Goal: Task Accomplishment & Management: Complete application form

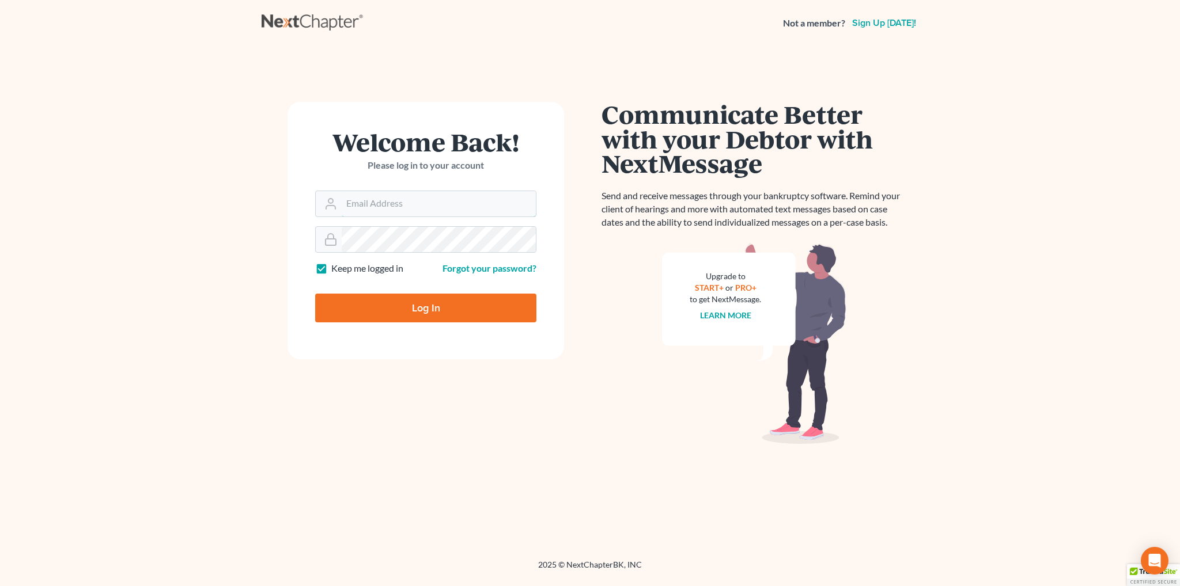
type input "[EMAIL_ADDRESS][DOMAIN_NAME]"
click at [418, 302] on input "Log In" at bounding box center [425, 308] width 221 height 29
type input "Thinking..."
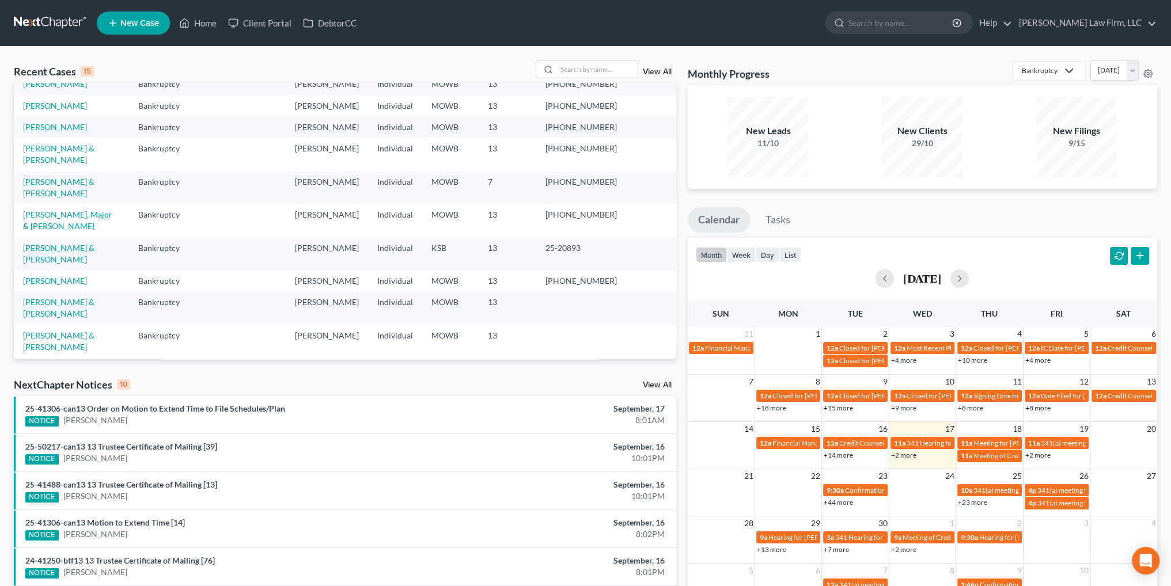
scroll to position [115, 0]
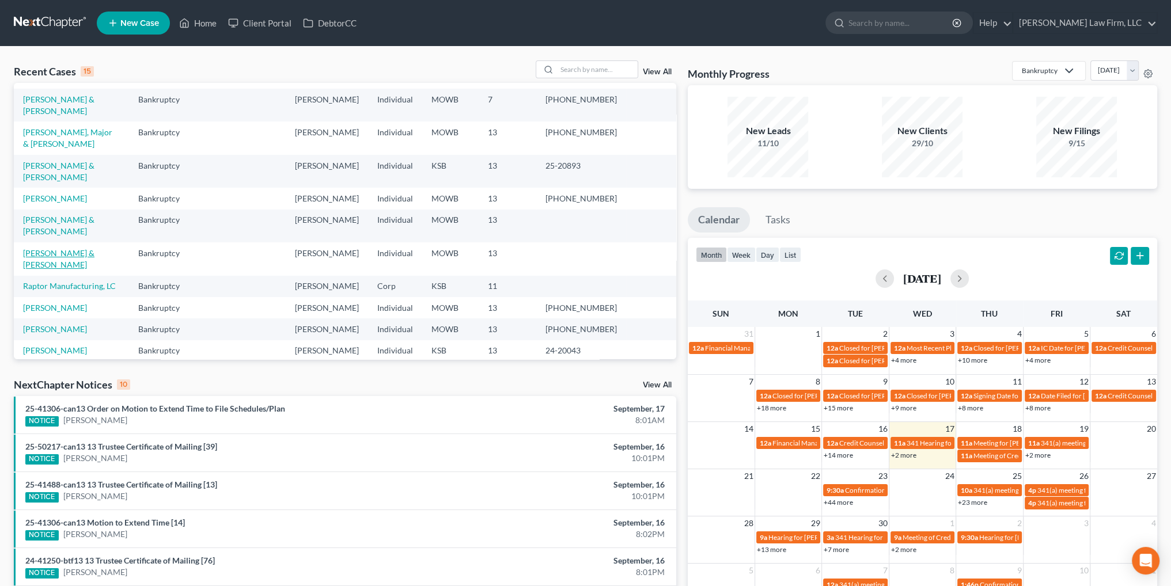
click at [55, 270] on link "[PERSON_NAME] & [PERSON_NAME]" at bounding box center [58, 258] width 71 height 21
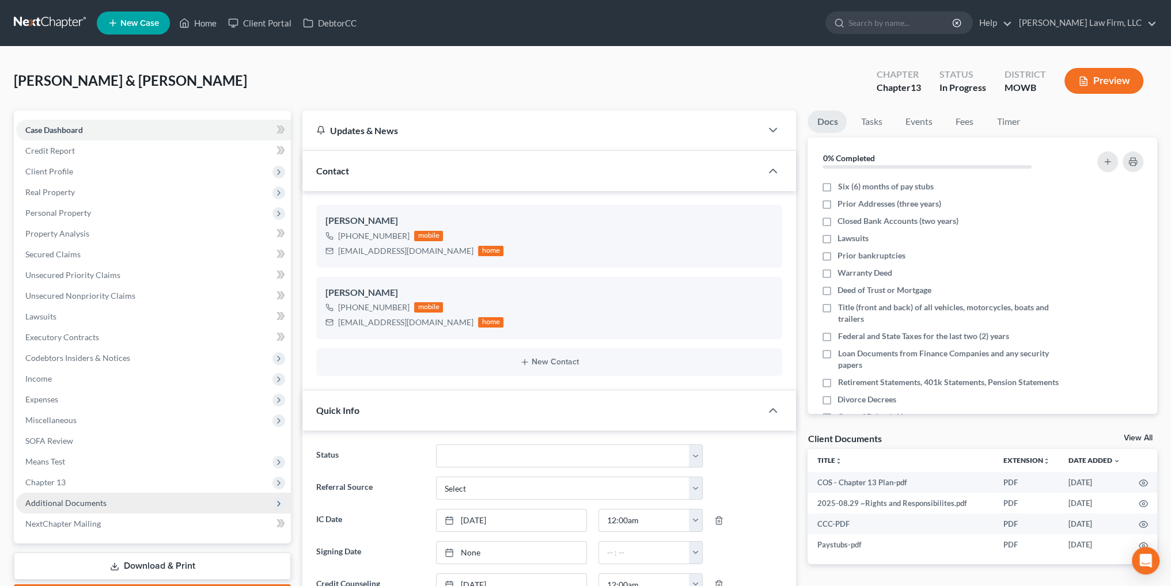
click at [74, 500] on span "Additional Documents" at bounding box center [65, 503] width 81 height 10
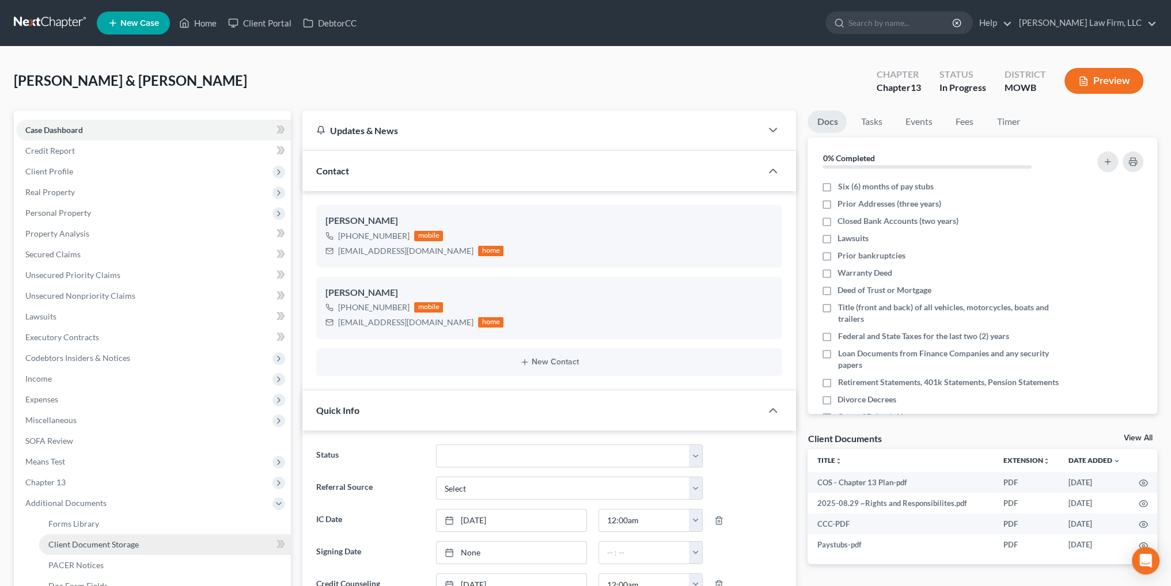
click at [115, 538] on link "Client Document Storage" at bounding box center [165, 545] width 252 height 21
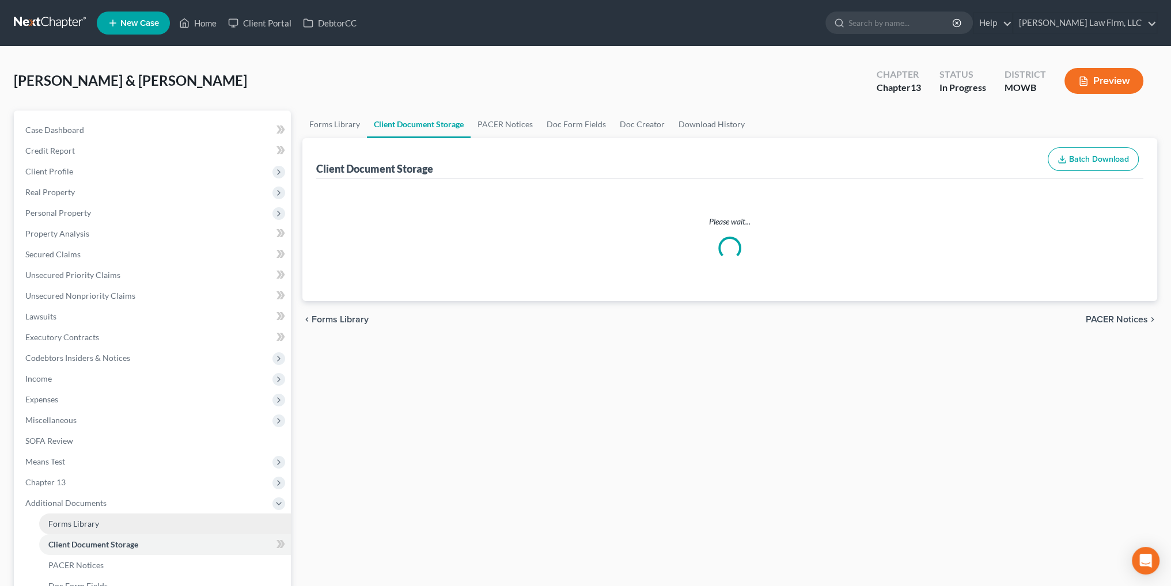
select select "21"
select select "5"
select select "9"
select select "7"
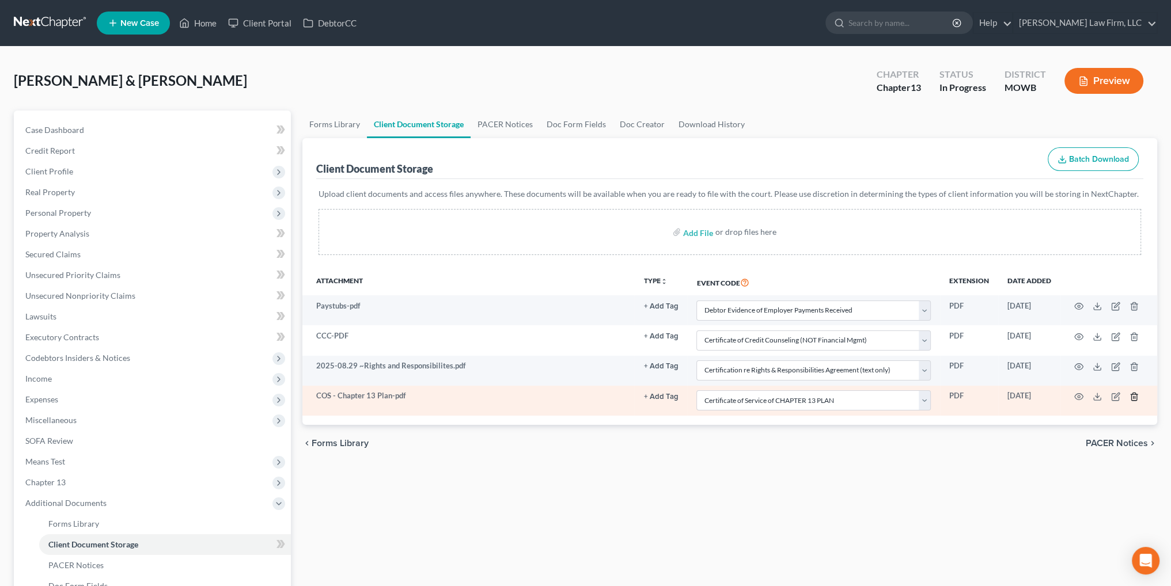
click at [1136, 393] on icon "button" at bounding box center [1133, 396] width 5 height 7
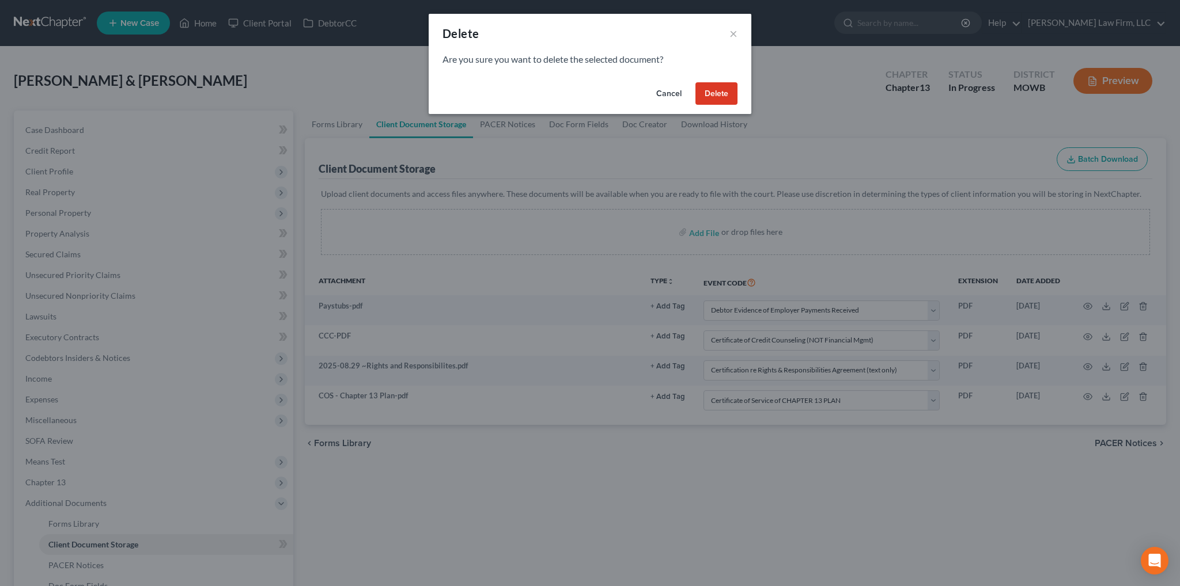
click at [726, 97] on button "Delete" at bounding box center [716, 93] width 42 height 23
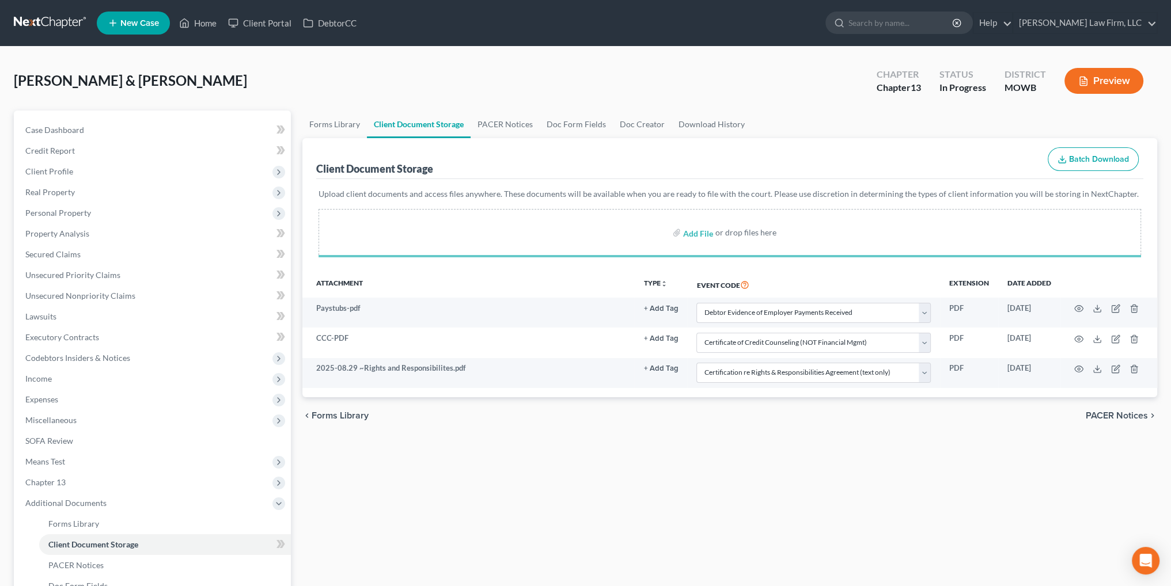
select select "21"
select select "5"
select select "9"
select select "21"
select select "5"
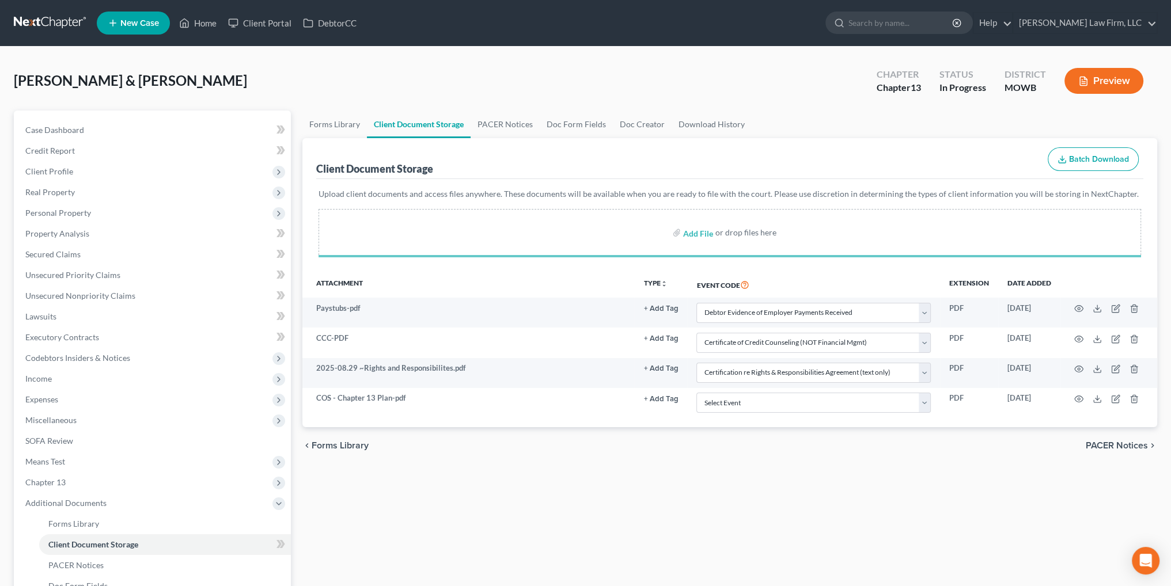
select select "9"
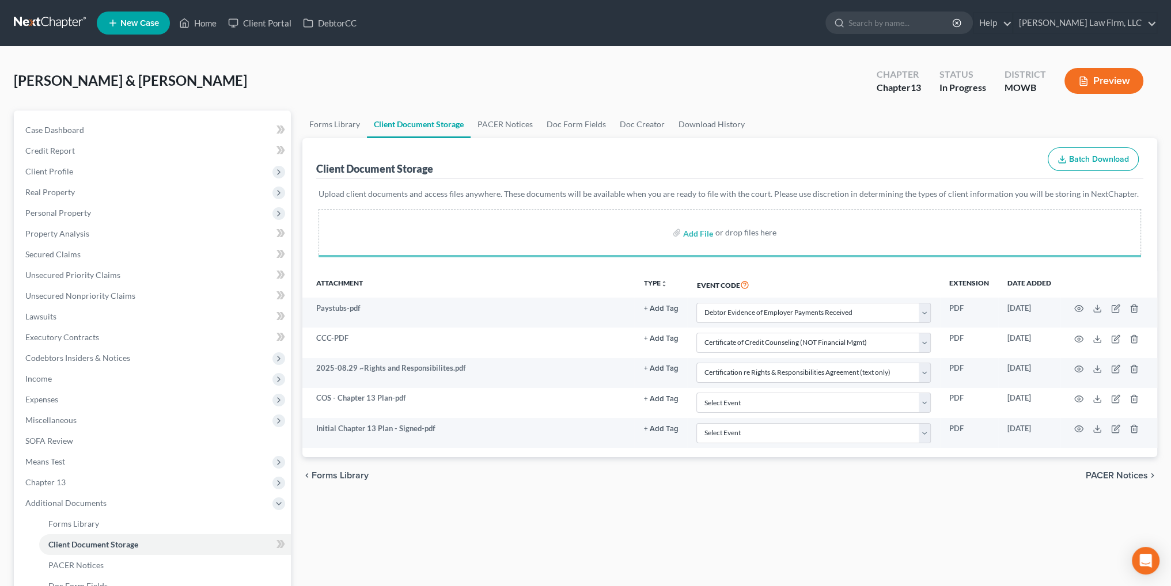
select select "21"
select select "5"
select select "9"
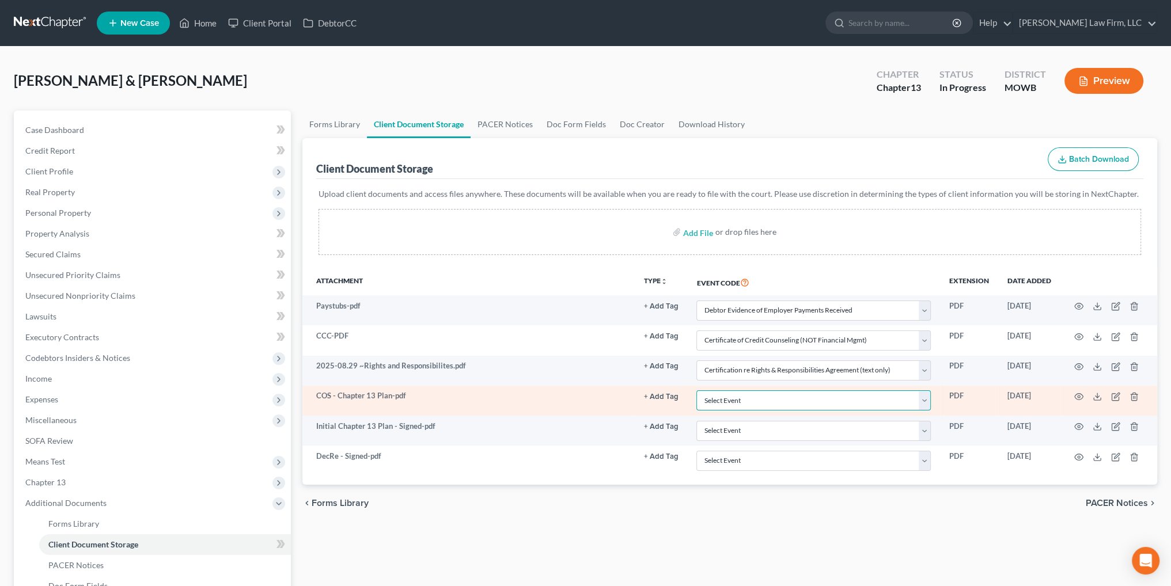
click at [857, 402] on select "Select Event 20 Largest Unsecured Creditors Affidavit re: NO Tax Returns Amende…" at bounding box center [814, 401] width 234 height 20
select select "7"
click at [697, 391] on select "Select Event 20 Largest Unsecured Creditors Affidavit re: NO Tax Returns Amende…" at bounding box center [814, 401] width 234 height 20
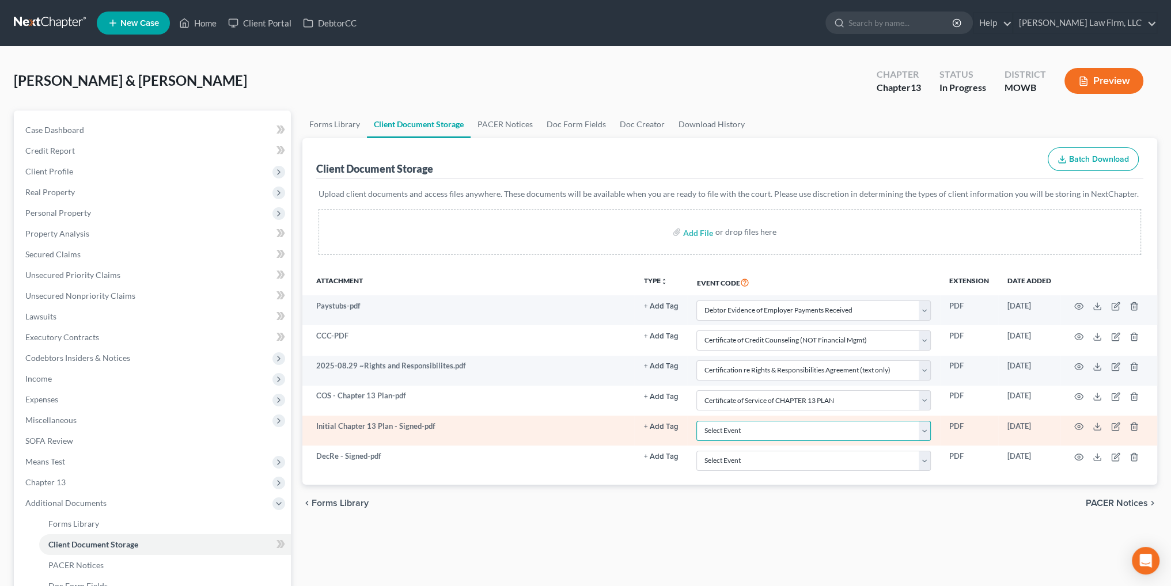
click at [799, 426] on select "Select Event 20 Largest Unsecured Creditors Affidavit re: NO Tax Returns Amende…" at bounding box center [814, 431] width 234 height 20
select select "18"
click at [697, 421] on select "Select Event 20 Largest Unsecured Creditors Affidavit re: NO Tax Returns Amende…" at bounding box center [814, 431] width 234 height 20
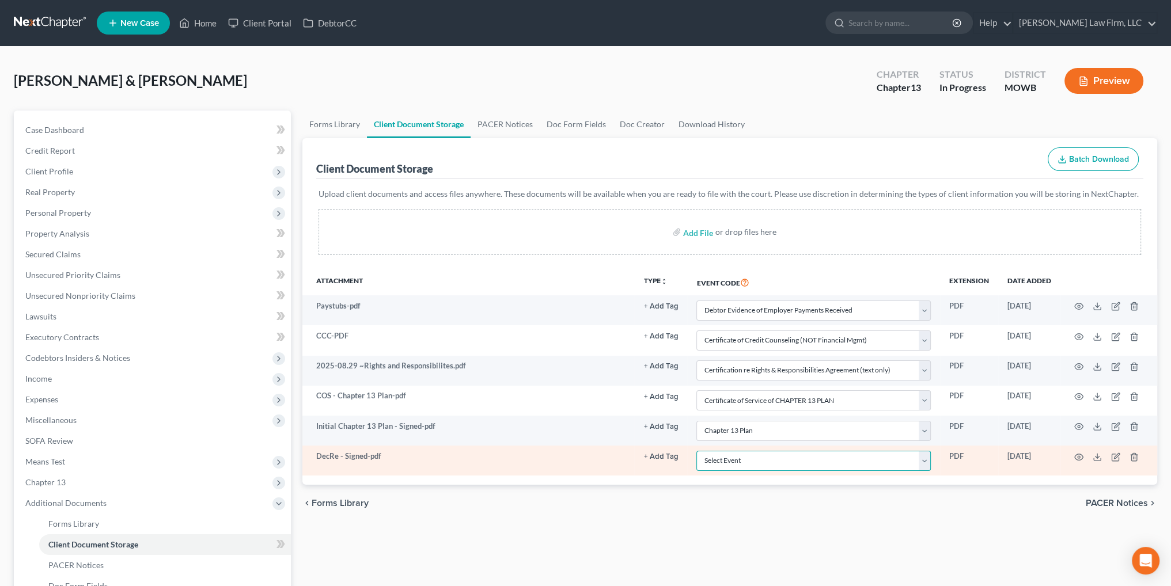
click at [746, 456] on select "Select Event 20 Largest Unsecured Creditors Affidavit re: NO Tax Returns Amende…" at bounding box center [814, 461] width 234 height 20
select select "24"
click at [697, 451] on select "Select Event 20 Largest Unsecured Creditors Affidavit re: NO Tax Returns Amende…" at bounding box center [814, 461] width 234 height 20
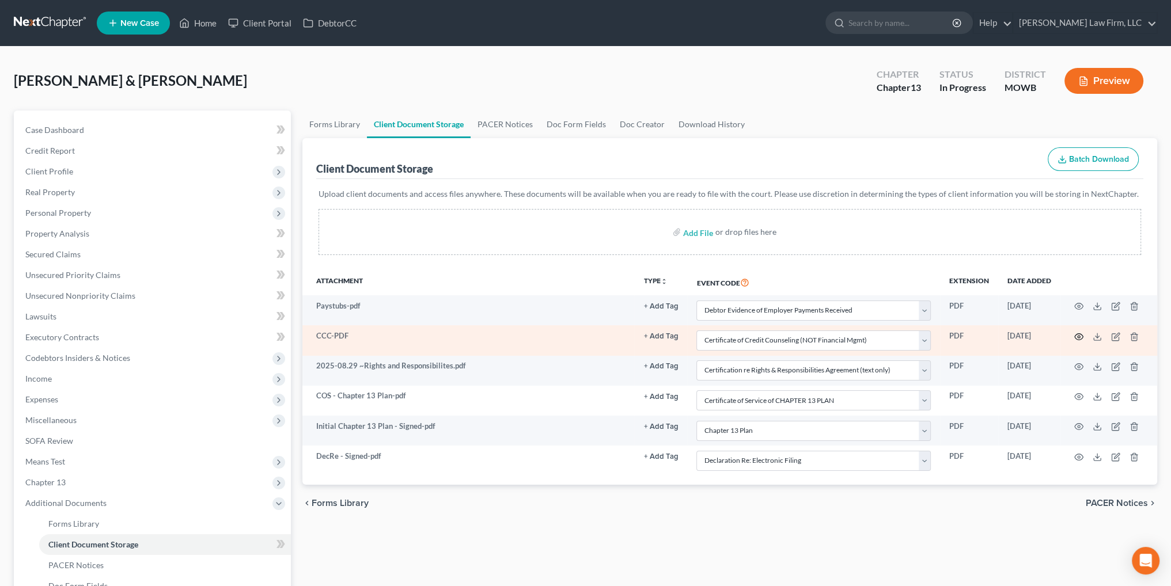
click at [1076, 336] on icon "button" at bounding box center [1078, 336] width 9 height 9
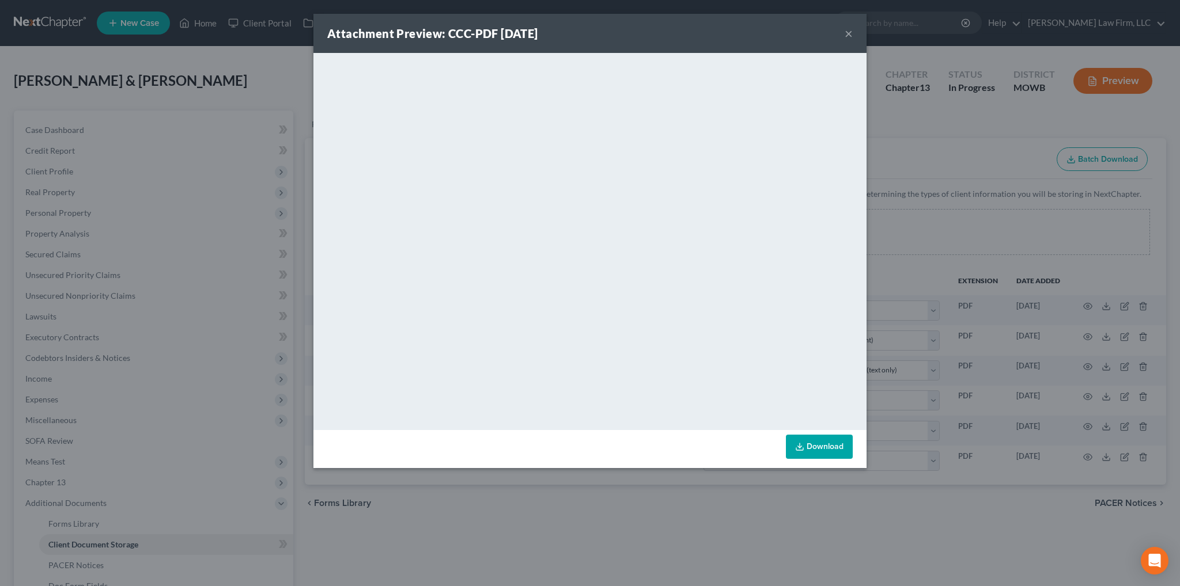
click at [848, 35] on button "×" at bounding box center [849, 34] width 8 height 14
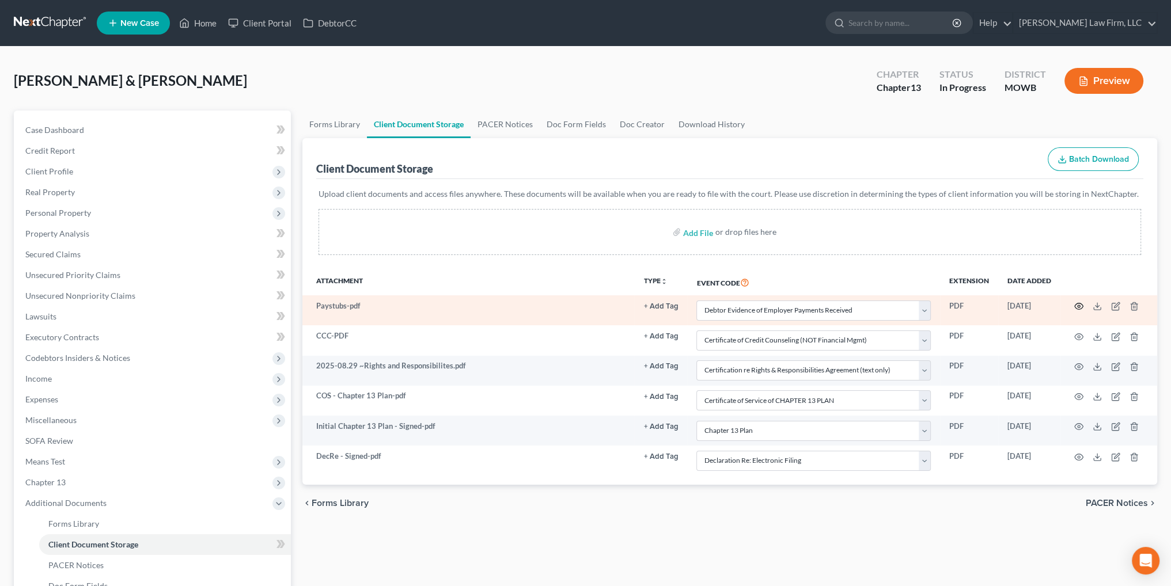
click at [1079, 306] on icon "button" at bounding box center [1078, 306] width 9 height 9
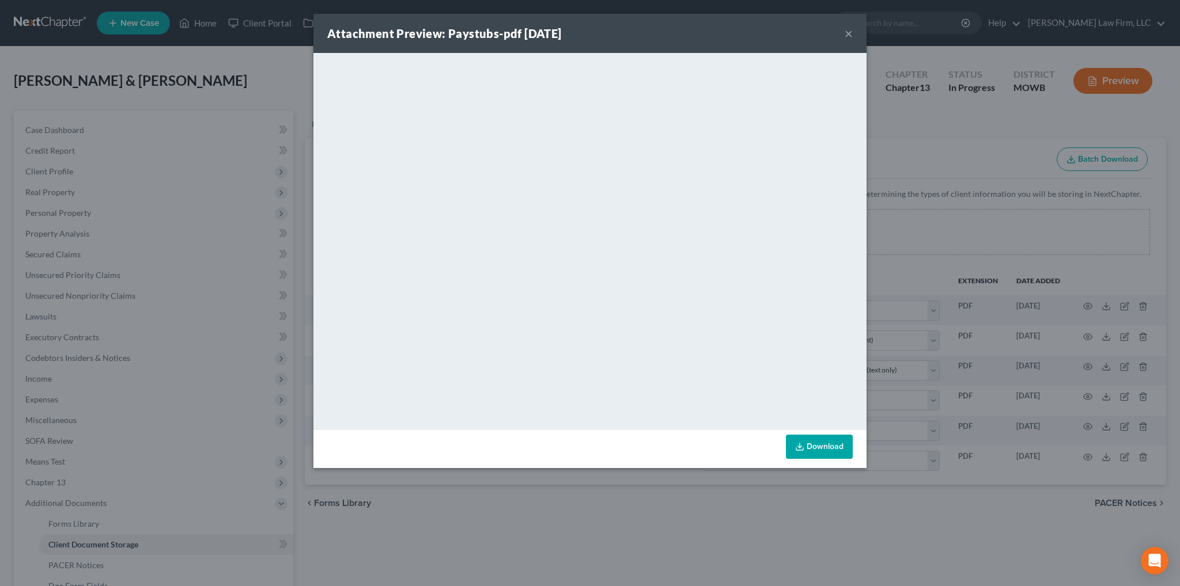
click at [849, 35] on button "×" at bounding box center [849, 34] width 8 height 14
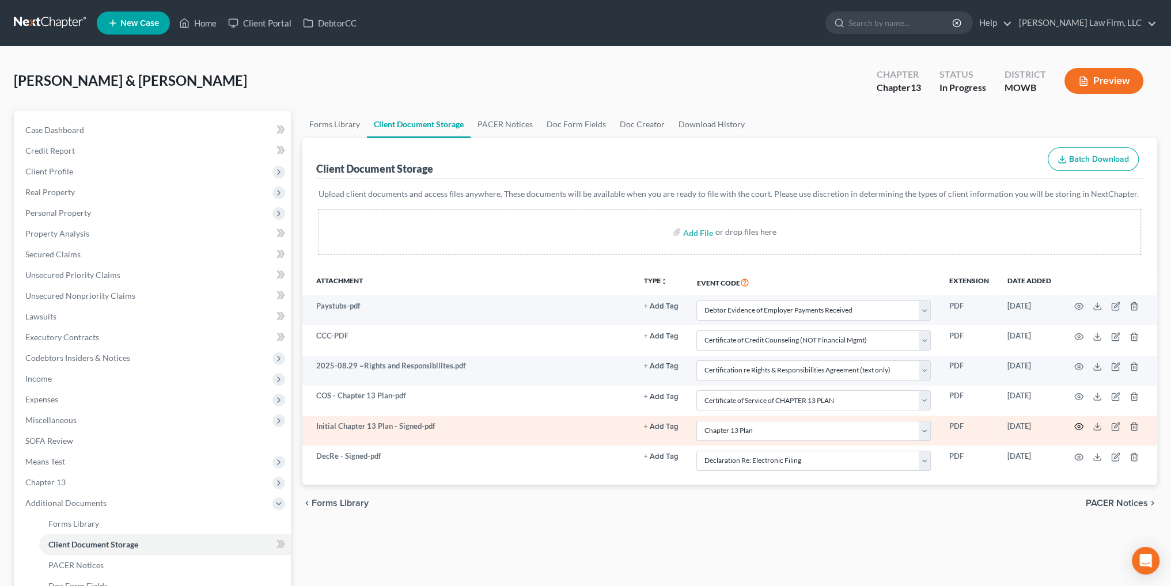
click at [1077, 427] on icon "button" at bounding box center [1078, 426] width 9 height 9
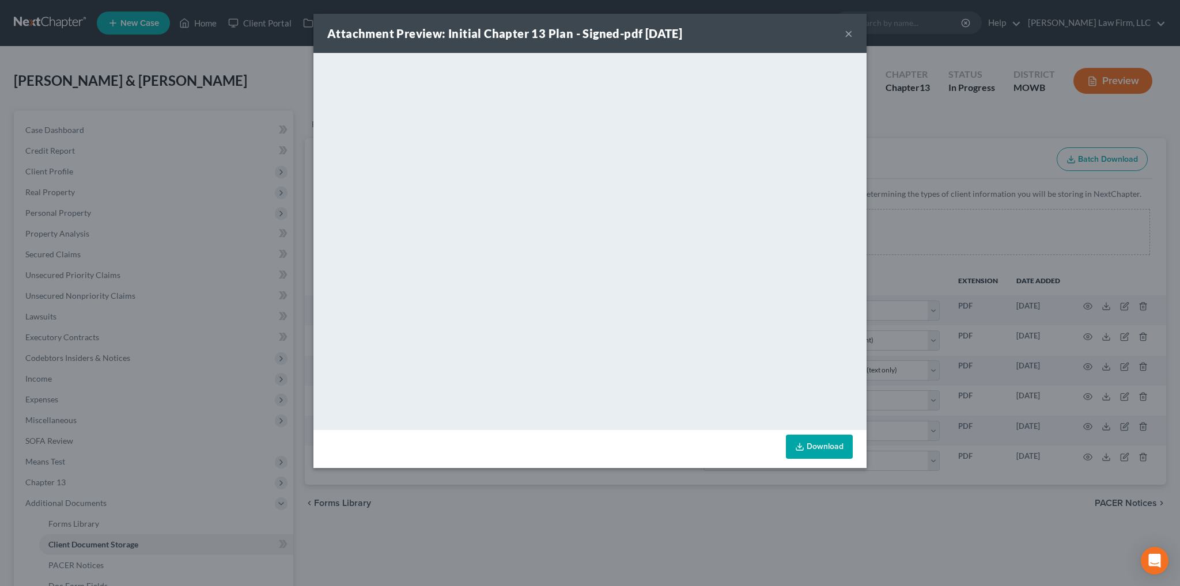
click at [847, 34] on button "×" at bounding box center [849, 34] width 8 height 14
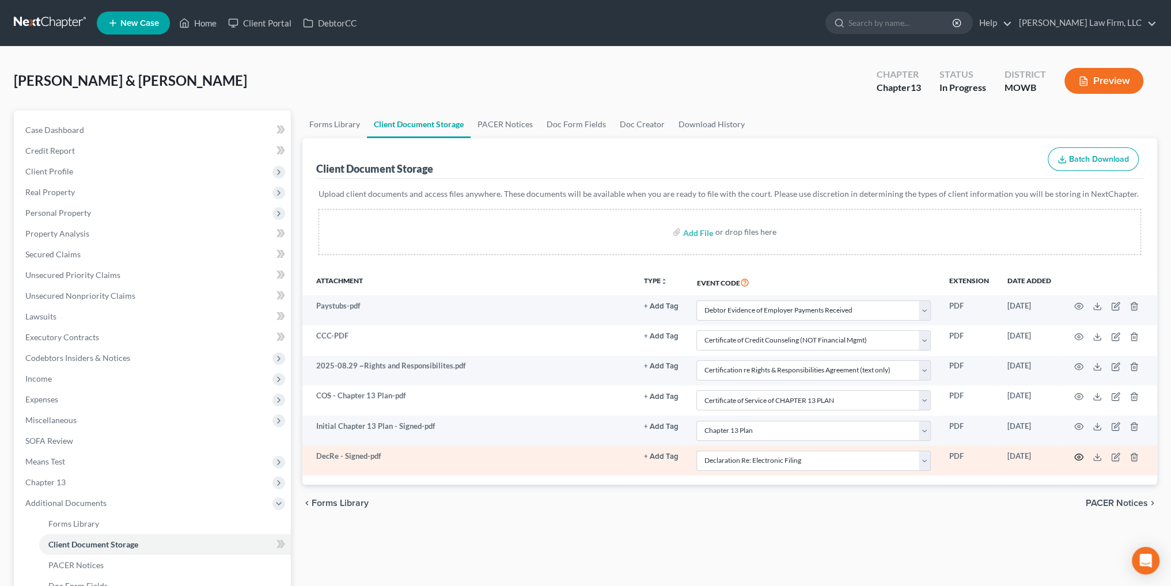
click at [1078, 456] on icon "button" at bounding box center [1078, 457] width 9 height 9
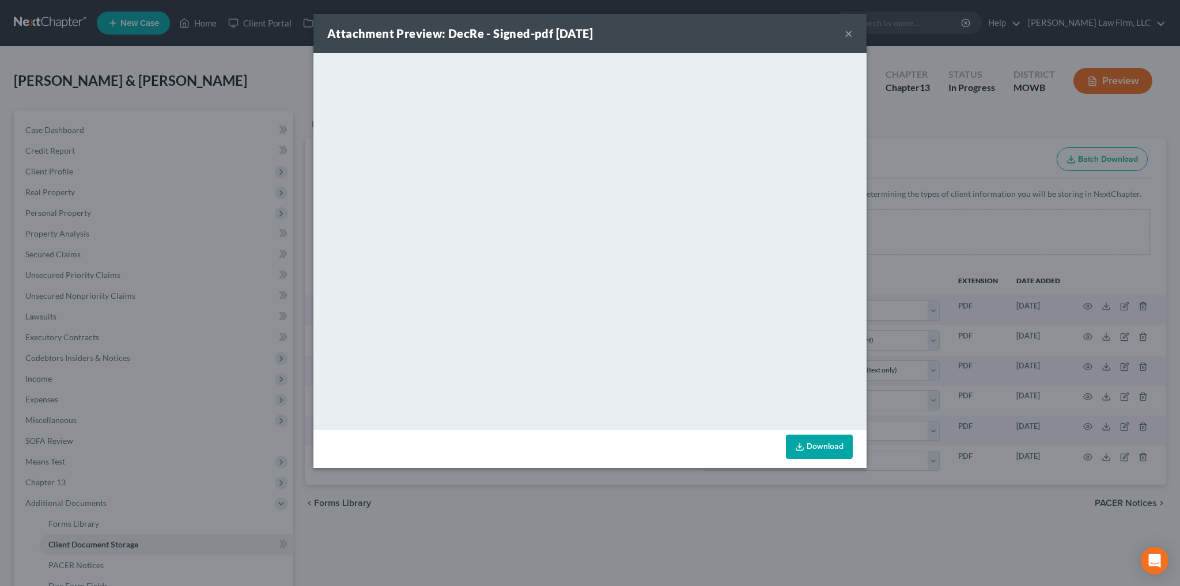
click at [847, 29] on button "×" at bounding box center [849, 34] width 8 height 14
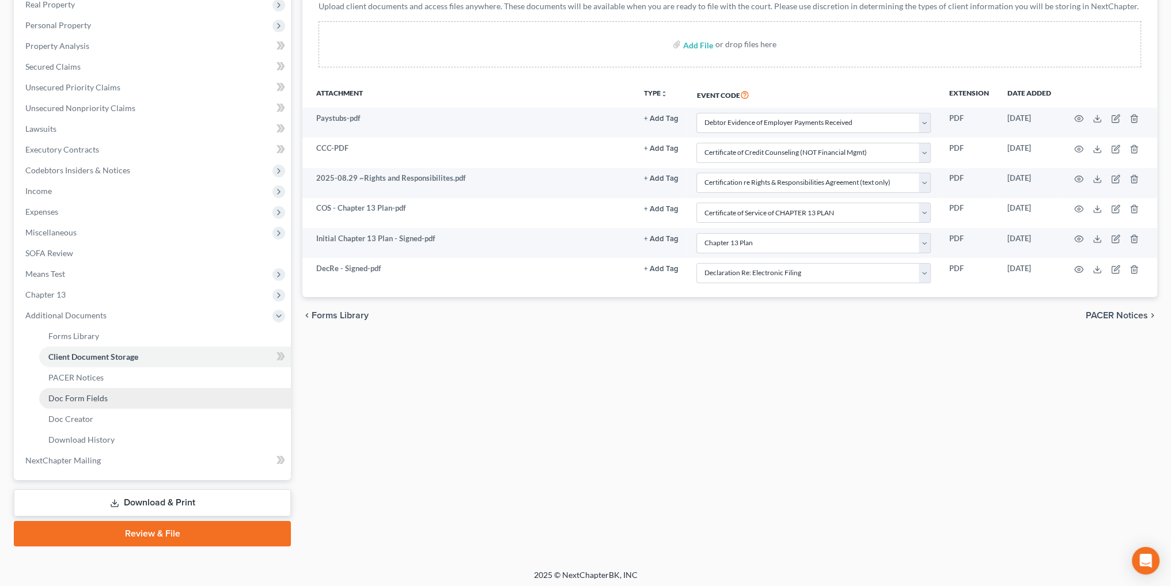
scroll to position [191, 0]
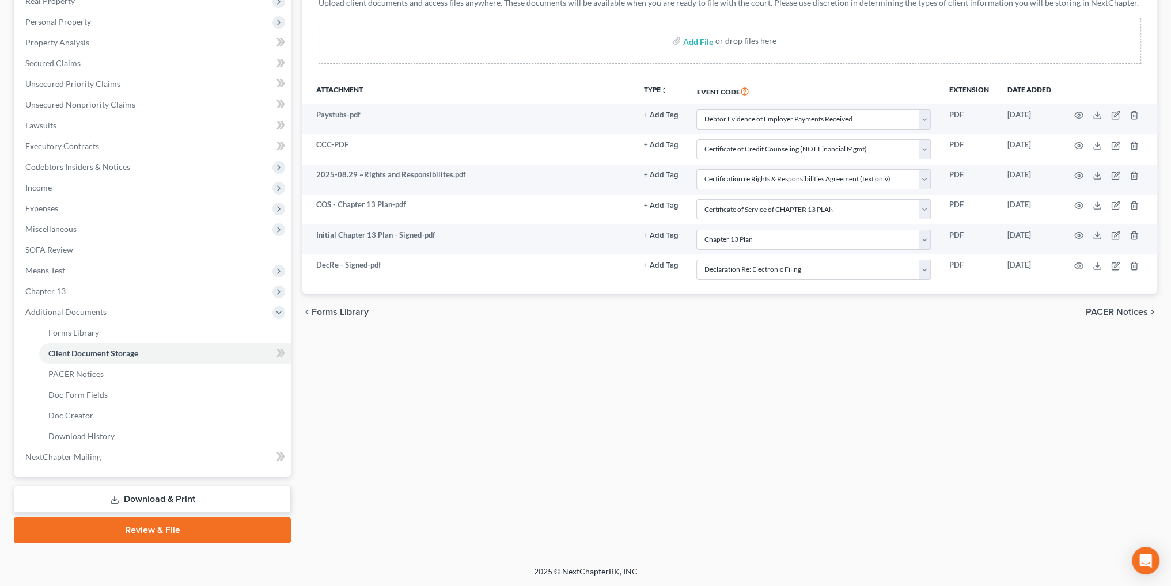
click at [165, 528] on link "Review & File" at bounding box center [152, 530] width 277 height 25
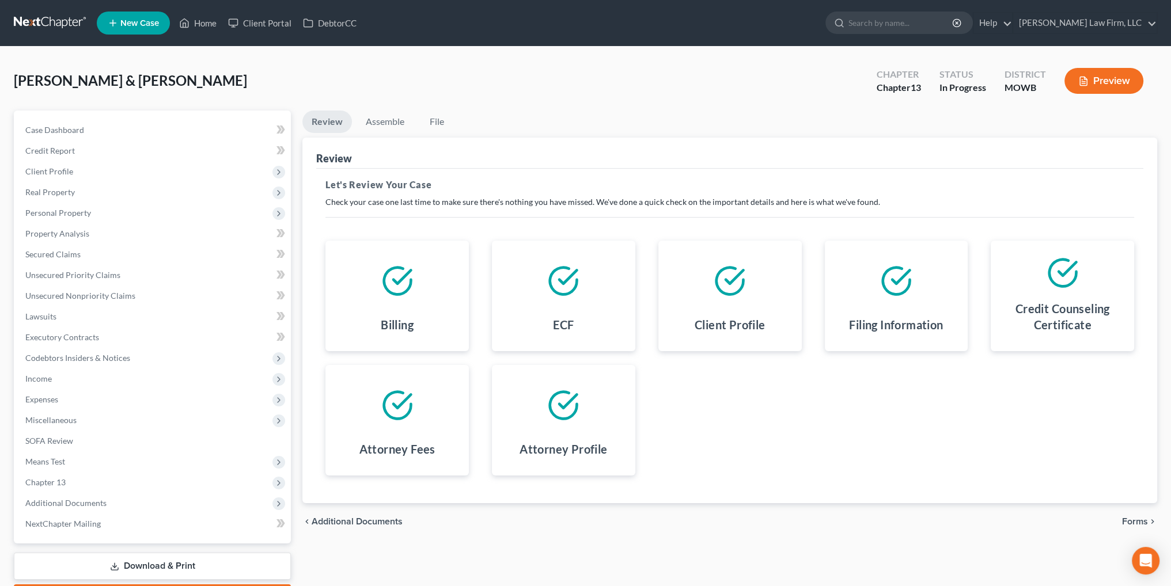
click at [1135, 521] on span "Forms" at bounding box center [1135, 521] width 26 height 9
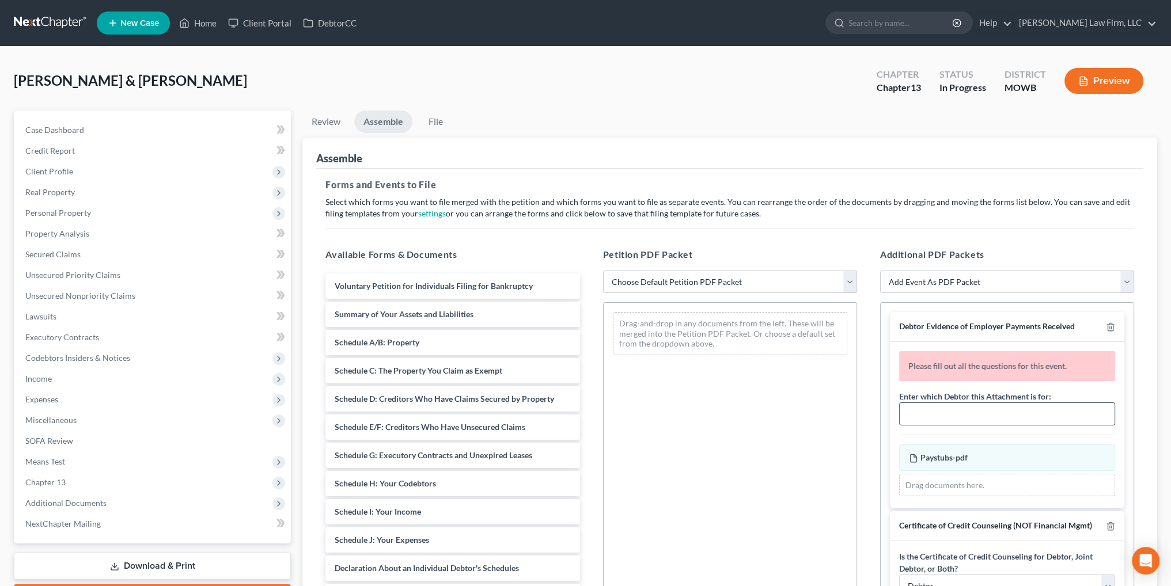
click at [976, 413] on input "text" at bounding box center [1007, 414] width 215 height 22
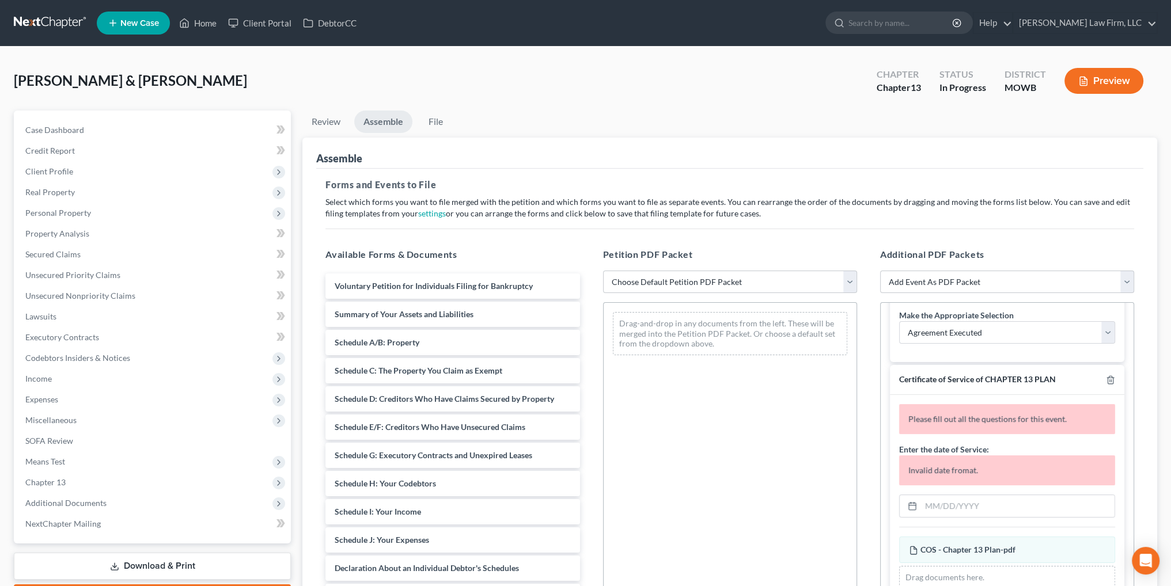
scroll to position [461, 0]
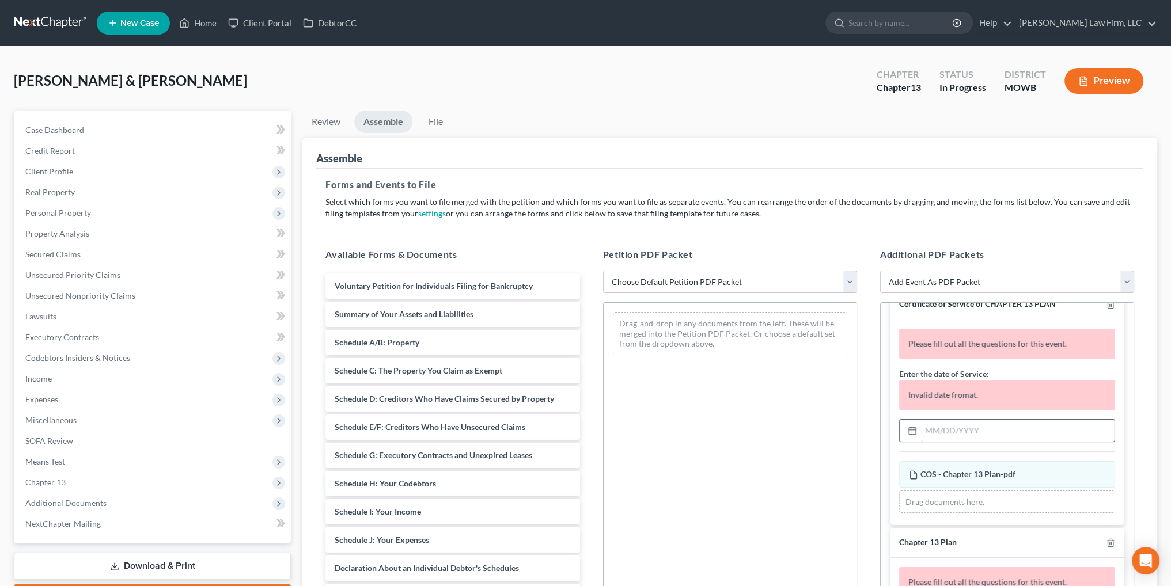
type input "[PERSON_NAME] and [PERSON_NAME]"
click at [959, 442] on input "text" at bounding box center [1018, 431] width 194 height 22
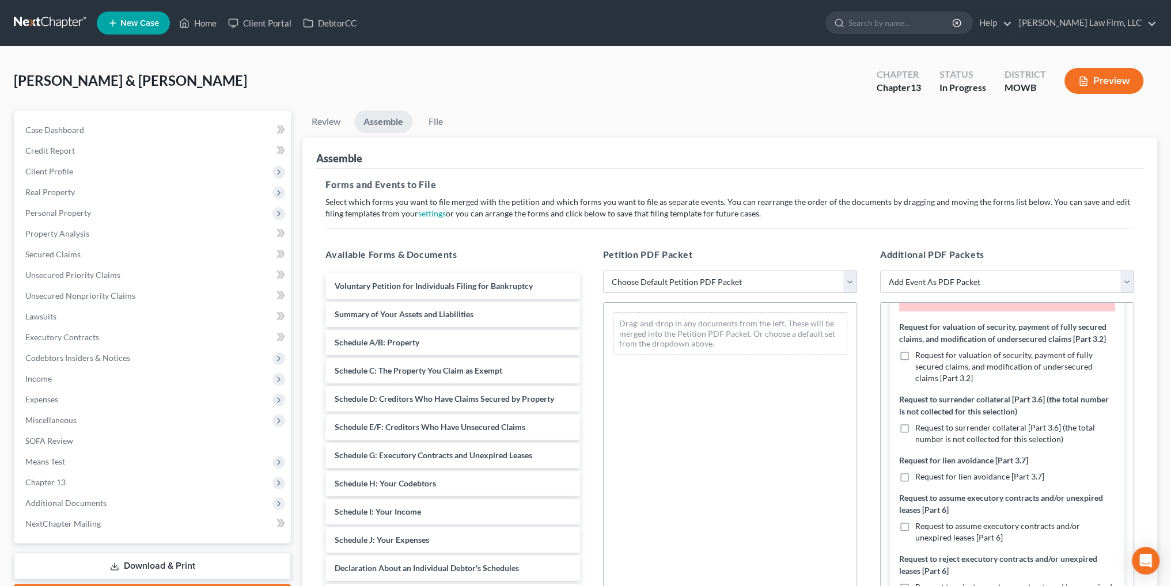
scroll to position [691, 0]
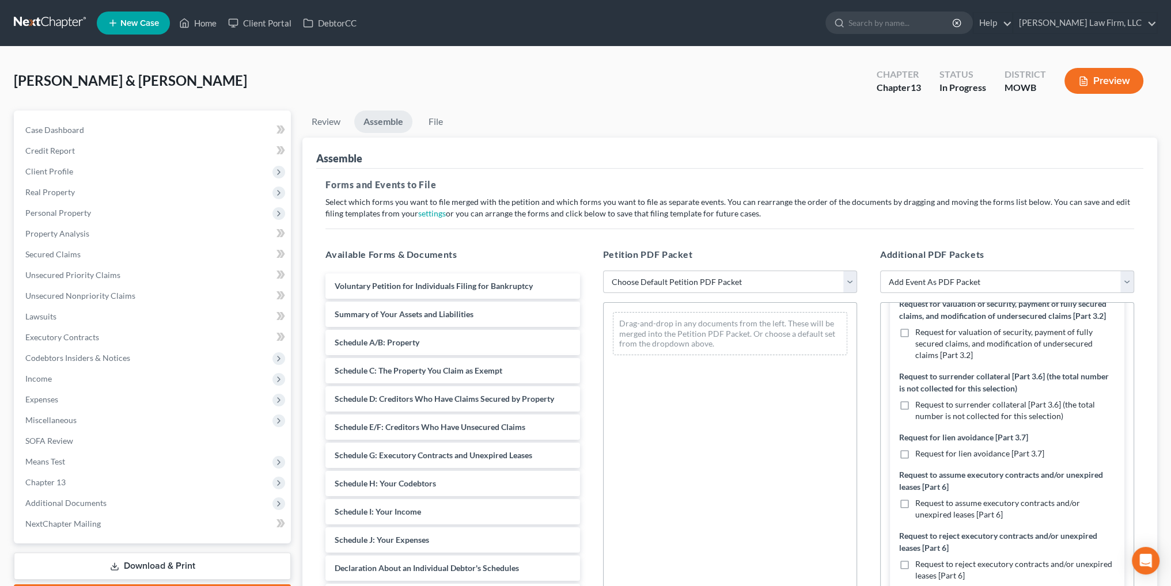
type input "[DATE]"
click at [915, 422] on label "Request to surrender collateral [Part 3.6] (the total number is not collected f…" at bounding box center [1015, 410] width 200 height 23
click at [920, 407] on input "Request to surrender collateral [Part 3.6] (the total number is not collected f…" at bounding box center [923, 402] width 7 height 7
checkbox input "true"
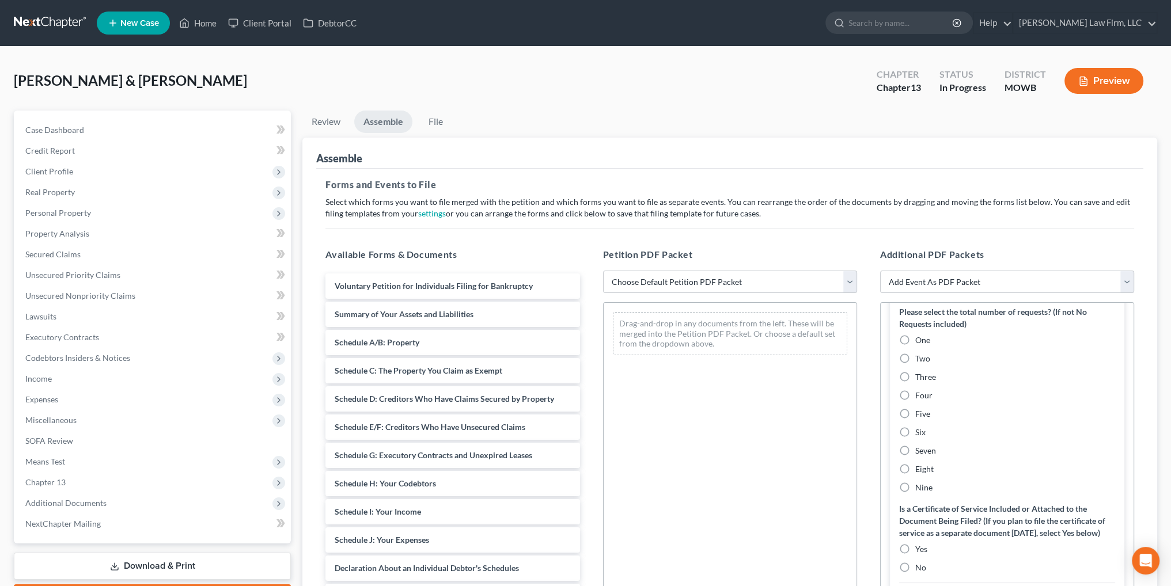
scroll to position [979, 0]
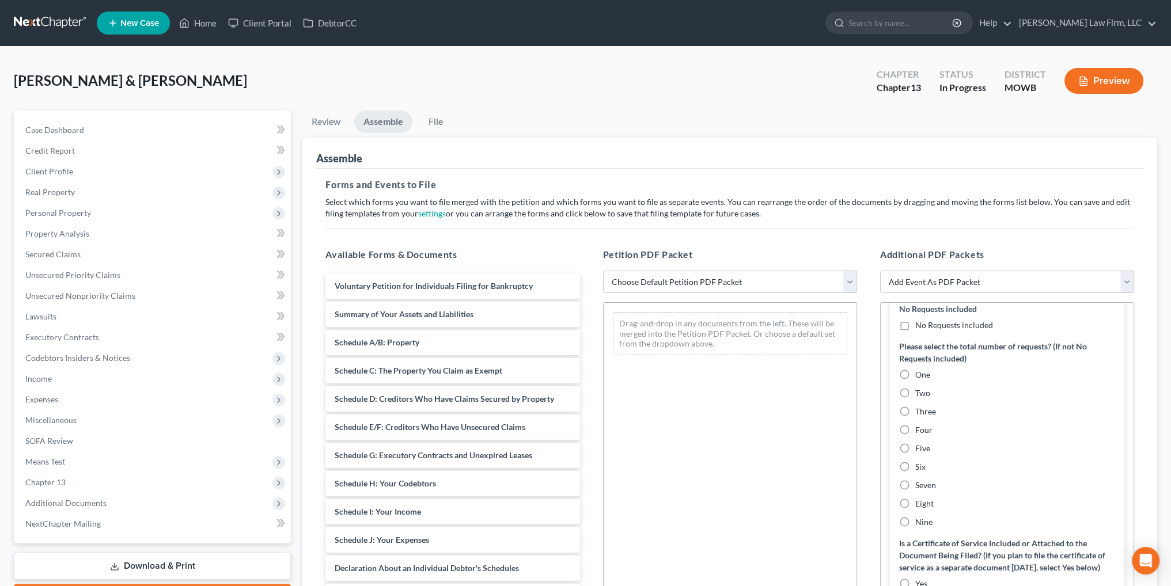
click at [915, 381] on label "One" at bounding box center [922, 375] width 15 height 12
click at [920, 377] on input "One" at bounding box center [923, 372] width 7 height 7
radio input "true"
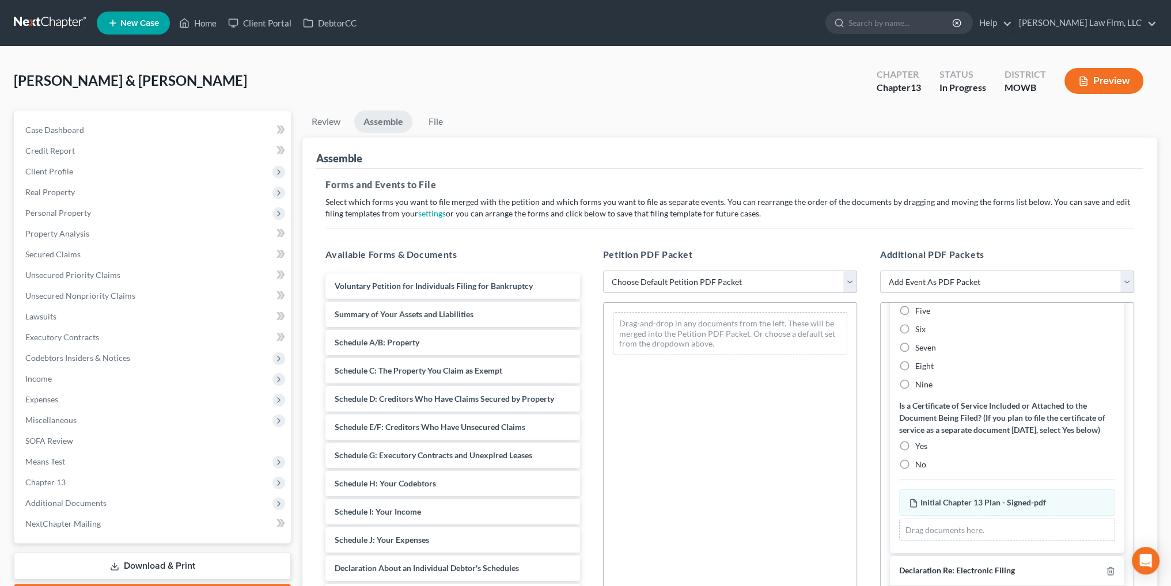
scroll to position [1188, 0]
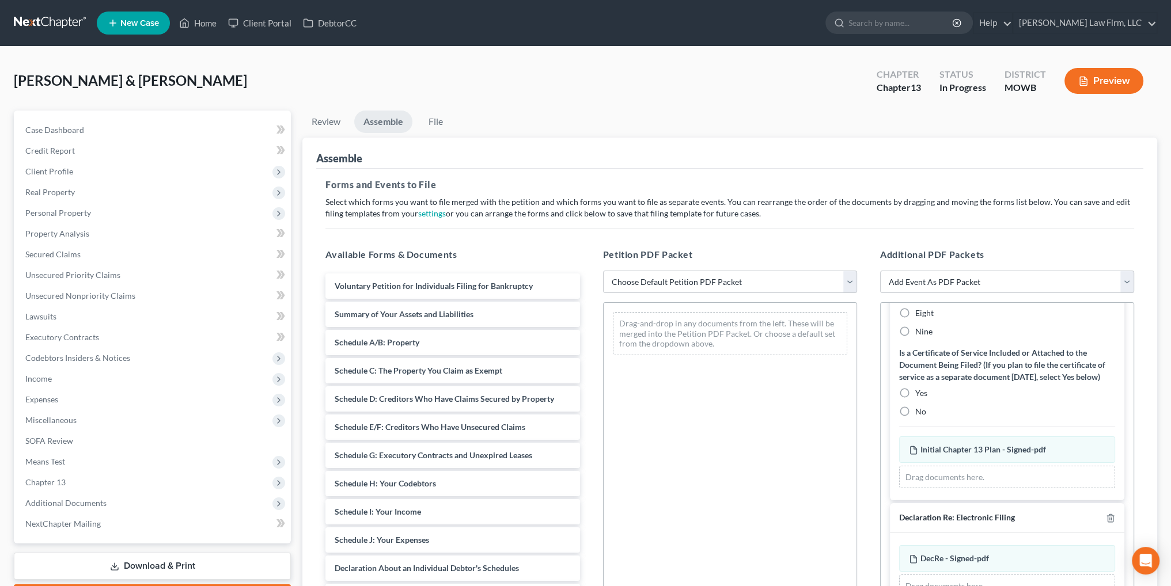
click at [915, 392] on label "Yes" at bounding box center [921, 394] width 12 height 12
click at [920, 392] on input "Yes" at bounding box center [923, 391] width 7 height 7
radio input "true"
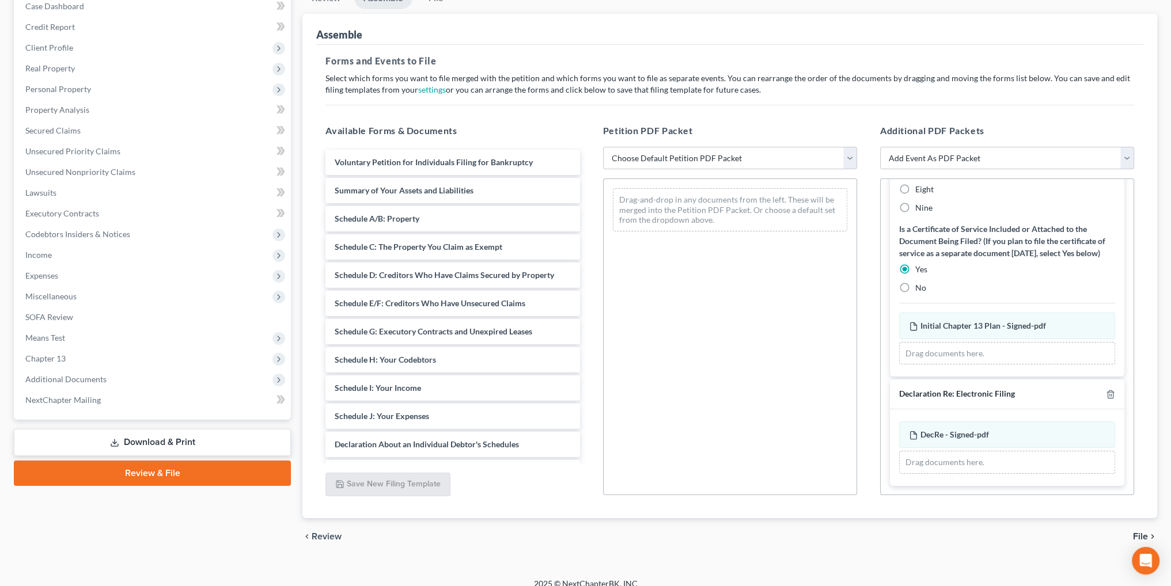
scroll to position [136, 0]
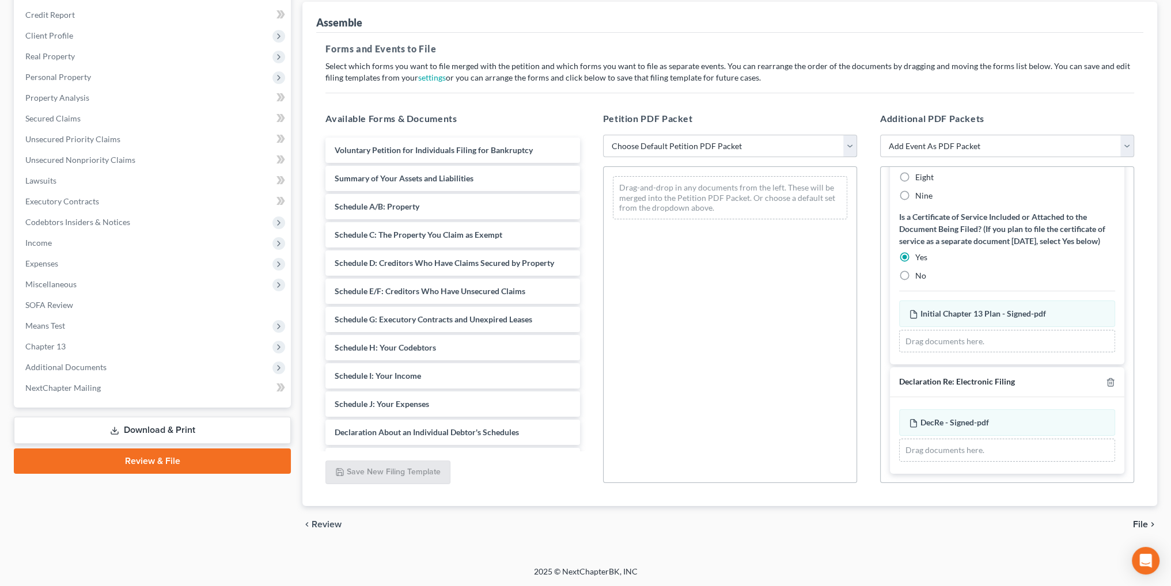
click at [673, 146] on select "Choose Default Petition PDF Packet Complete Bankruptcy Petition (all forms and …" at bounding box center [730, 146] width 254 height 23
select select "0"
click at [603, 135] on select "Choose Default Petition PDF Packet Complete Bankruptcy Petition (all forms and …" at bounding box center [730, 146] width 254 height 23
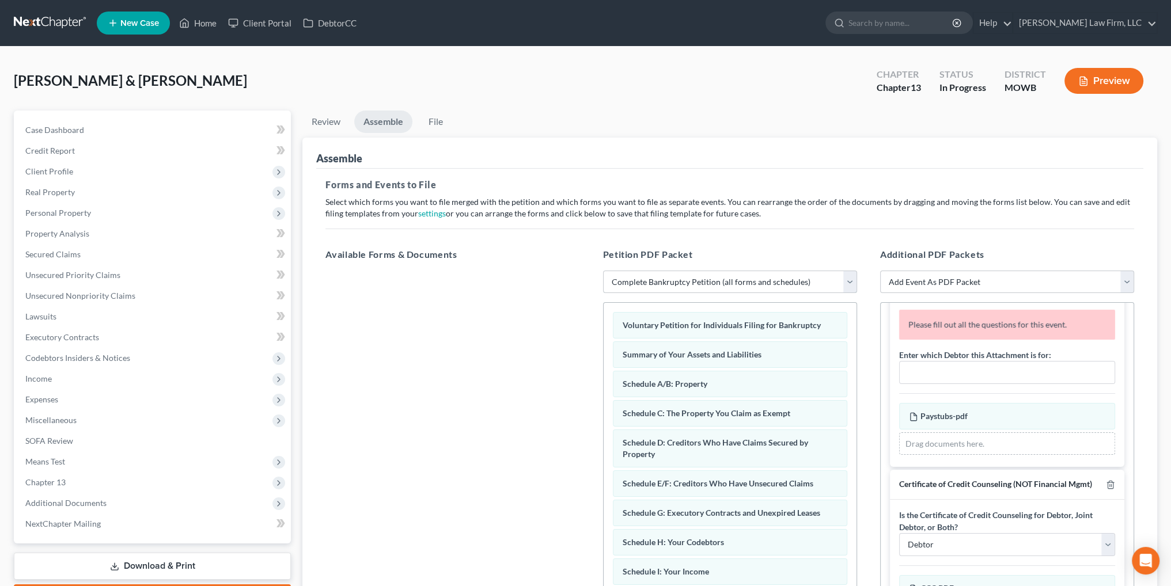
scroll to position [0, 0]
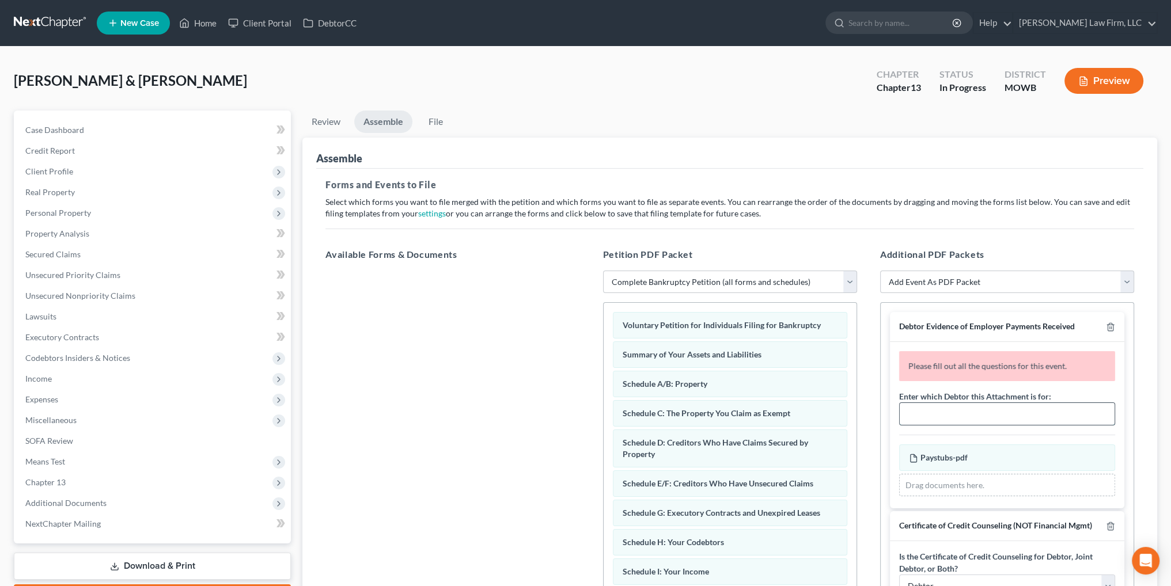
click at [954, 422] on input "text" at bounding box center [1007, 414] width 215 height 22
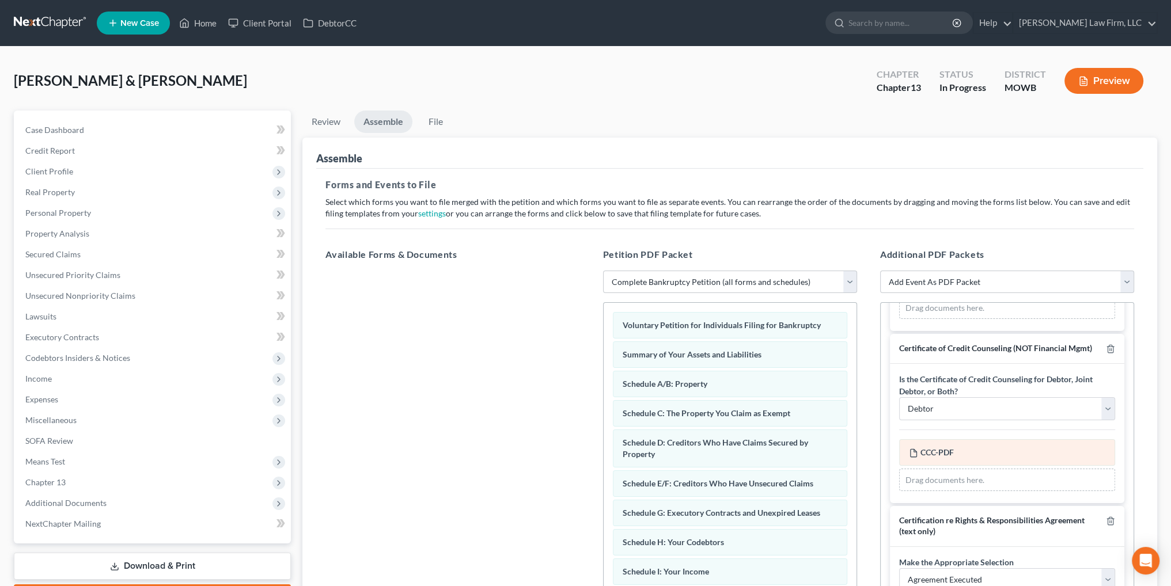
scroll to position [173, 0]
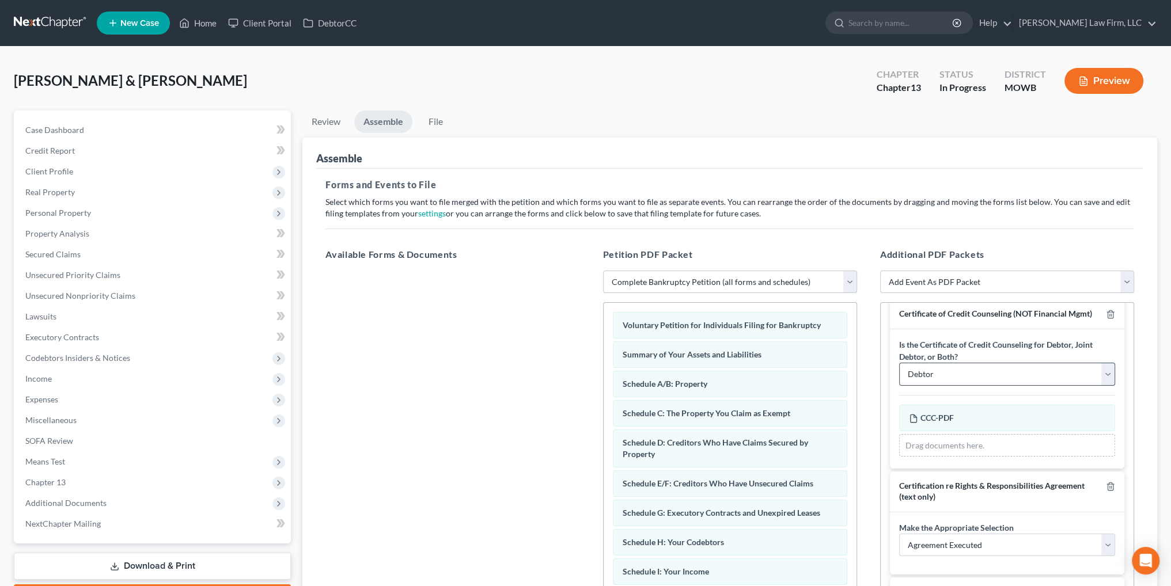
type input "[PERSON_NAME] and [PERSON_NAME]"
click at [1096, 381] on select "Debtor Joint Debtor Debtor and Joint Debtor" at bounding box center [1007, 374] width 216 height 23
select select "2"
click at [899, 372] on select "Debtor Joint Debtor Debtor and Joint Debtor" at bounding box center [1007, 374] width 216 height 23
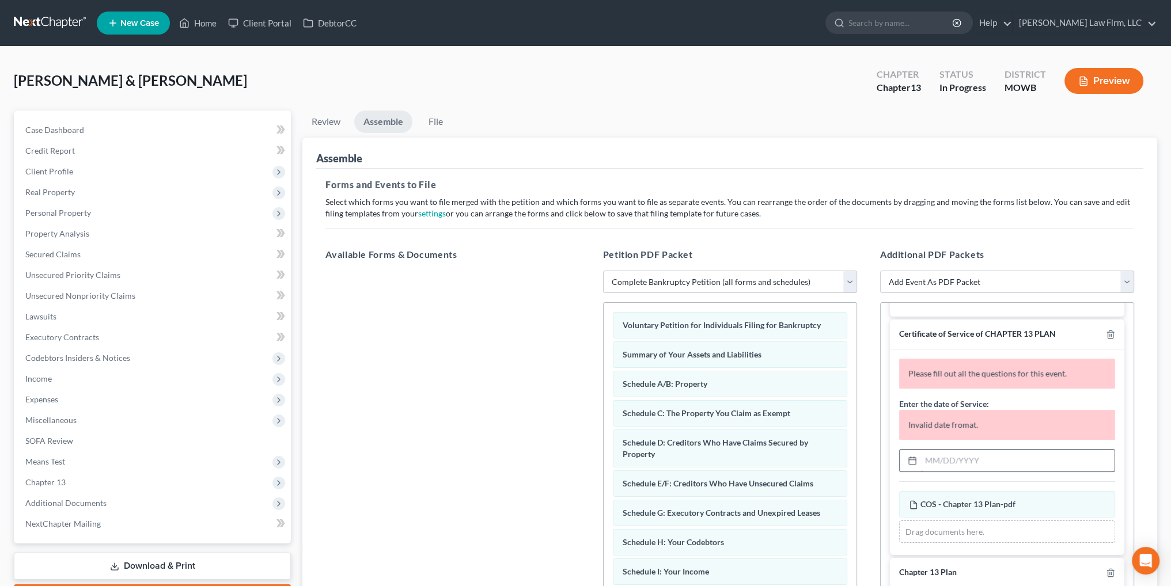
scroll to position [461, 0]
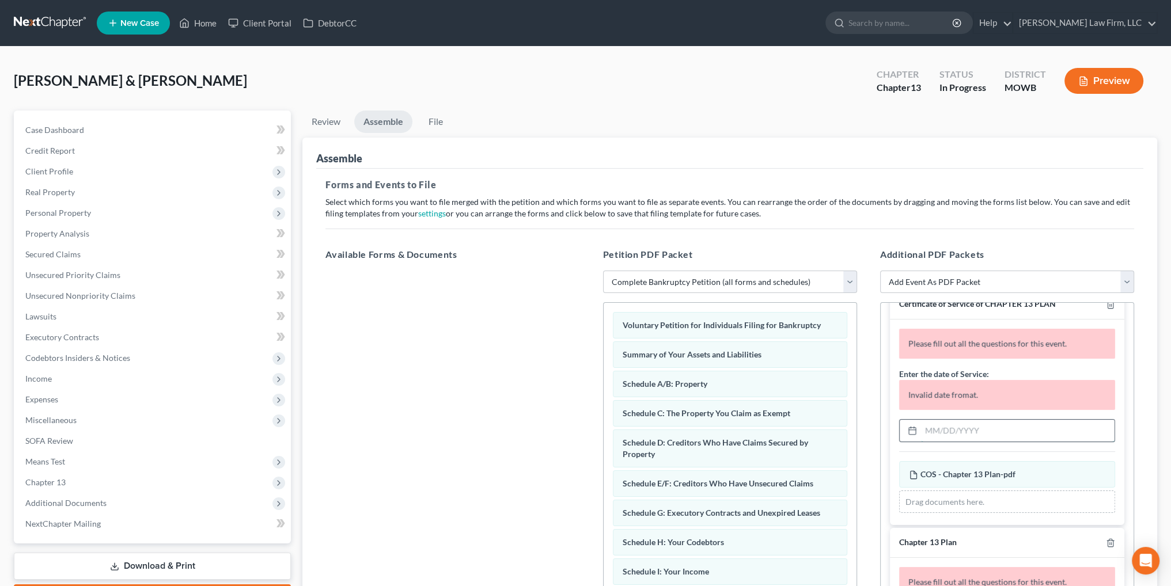
click at [966, 440] on input "text" at bounding box center [1018, 431] width 194 height 22
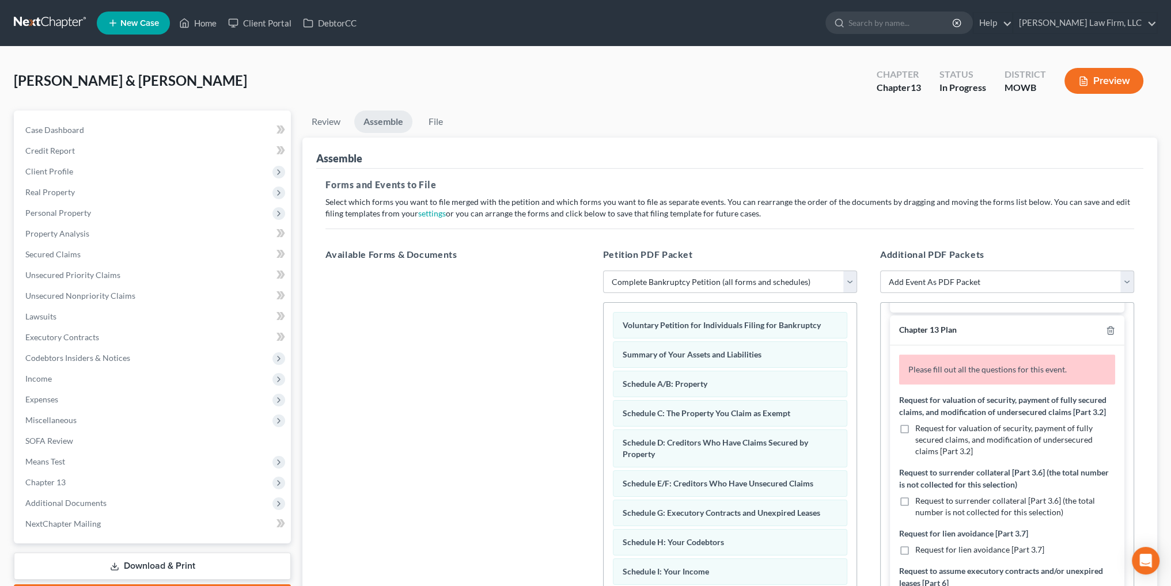
scroll to position [634, 0]
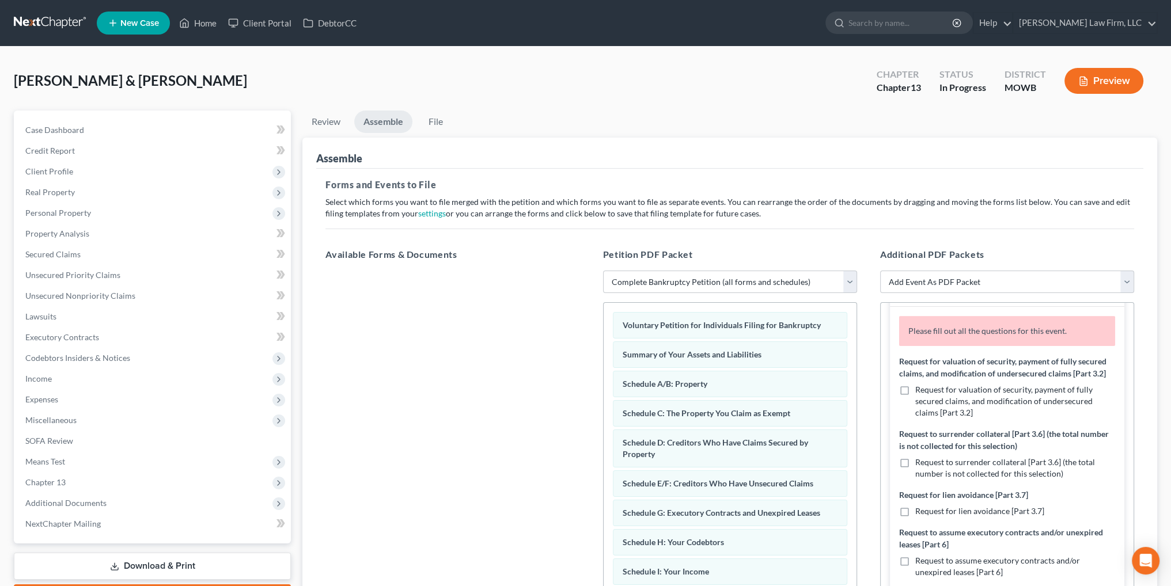
type input "[DATE]"
click at [915, 478] on label "Request to surrender collateral [Part 3.6] (the total number is not collected f…" at bounding box center [1015, 468] width 200 height 23
click at [920, 464] on input "Request to surrender collateral [Part 3.6] (the total number is not collected f…" at bounding box center [923, 460] width 7 height 7
checkbox input "true"
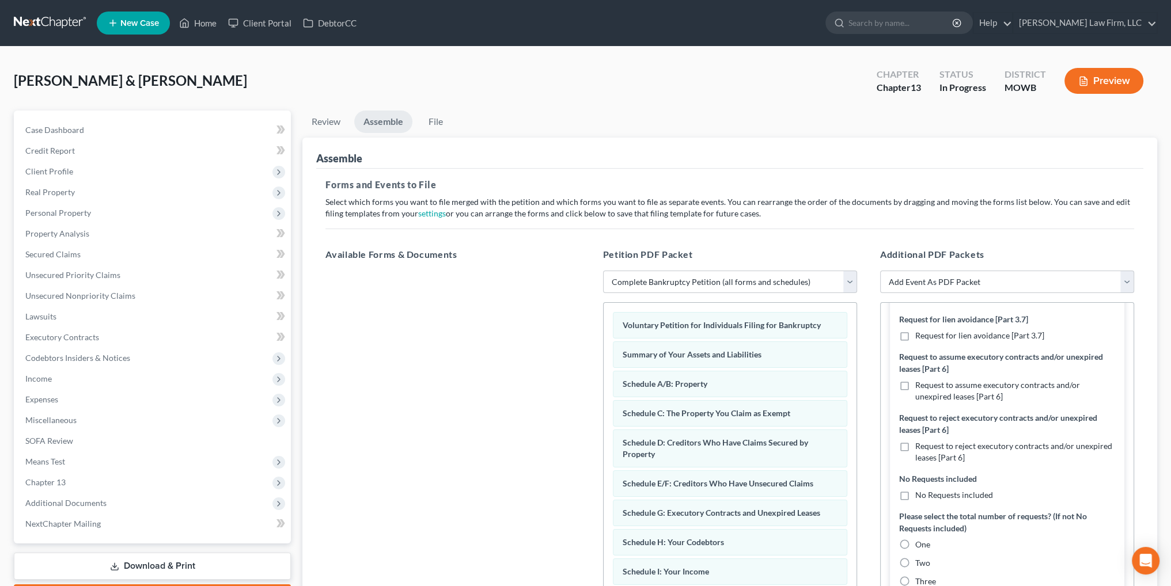
scroll to position [864, 0]
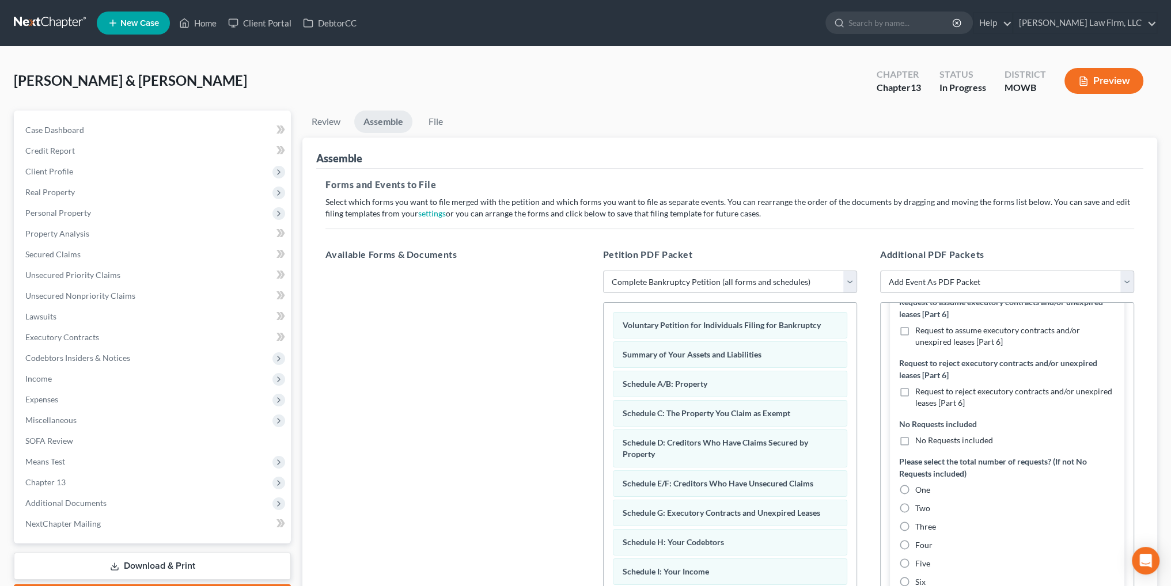
click at [915, 496] on label "One" at bounding box center [922, 491] width 15 height 12
click at [920, 492] on input "One" at bounding box center [923, 488] width 7 height 7
radio input "true"
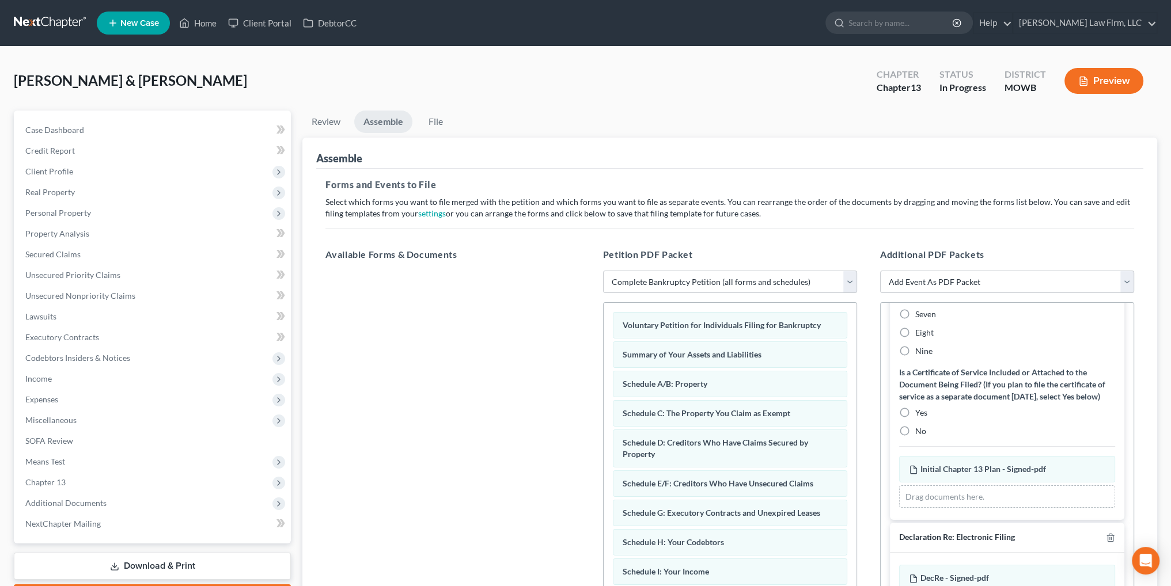
scroll to position [1152, 0]
click at [915, 417] on label "Yes" at bounding box center [921, 412] width 12 height 12
click at [920, 413] on input "Yes" at bounding box center [923, 409] width 7 height 7
radio input "true"
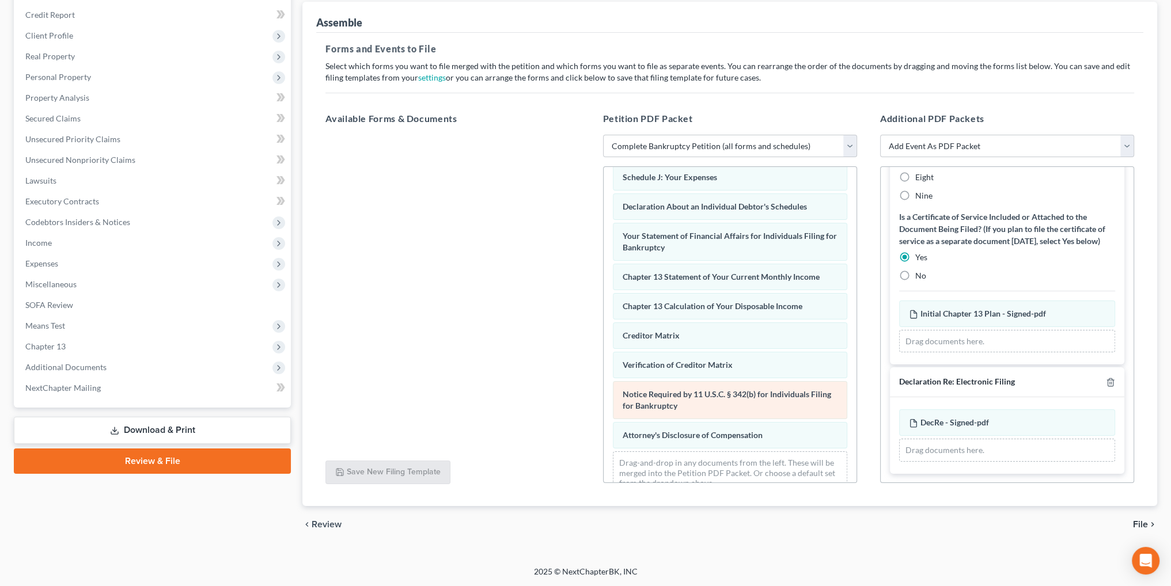
scroll to position [304, 0]
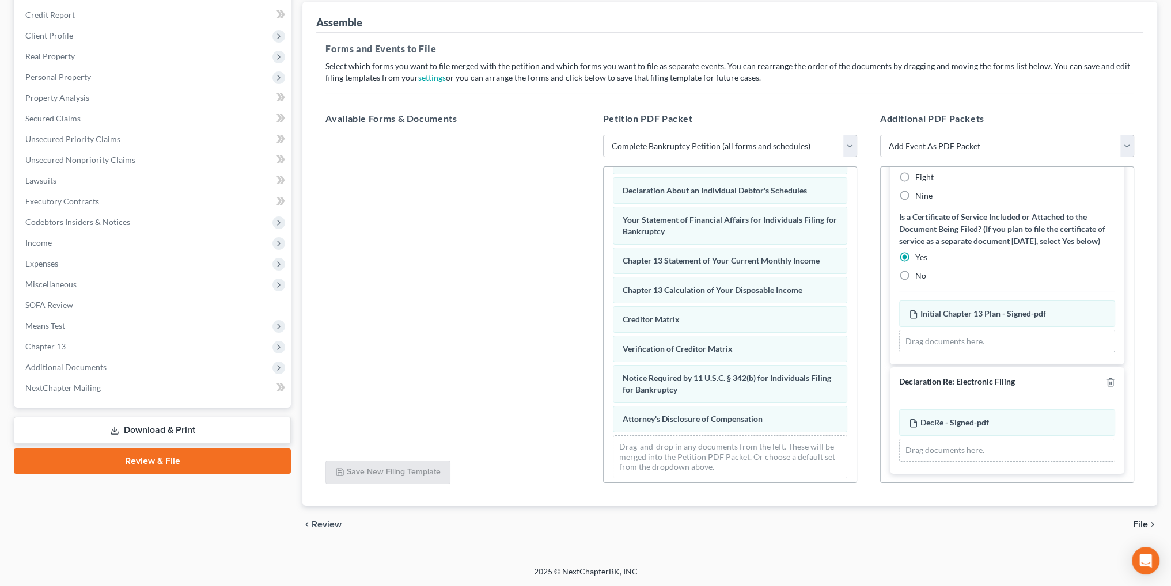
click at [1138, 517] on div "chevron_left Review File chevron_right" at bounding box center [729, 524] width 855 height 37
click at [1137, 521] on span "File" at bounding box center [1140, 524] width 15 height 9
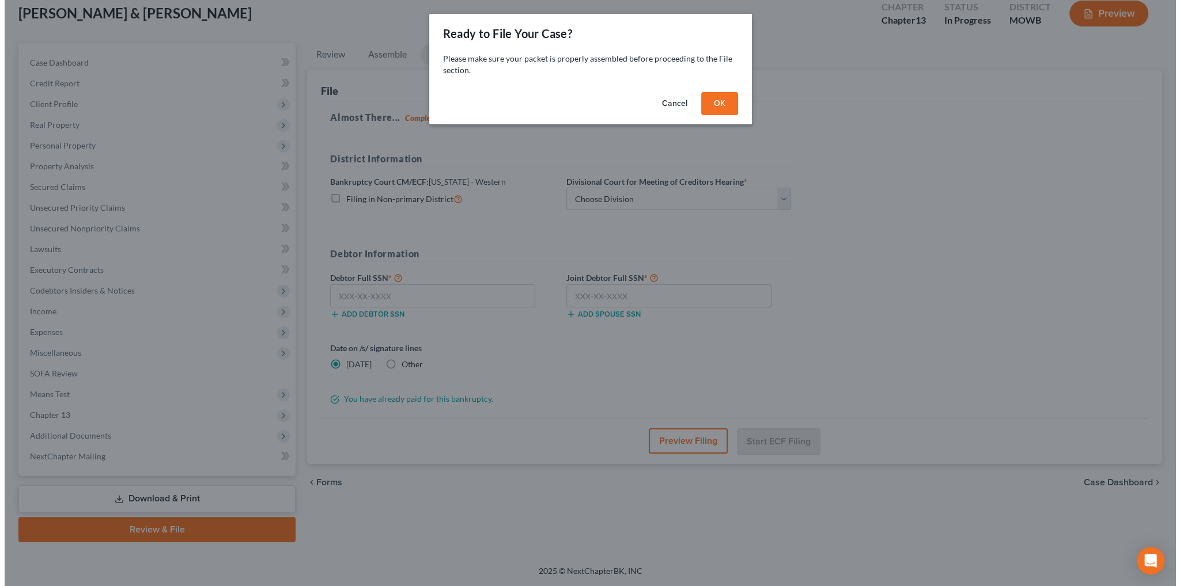
scroll to position [67, 0]
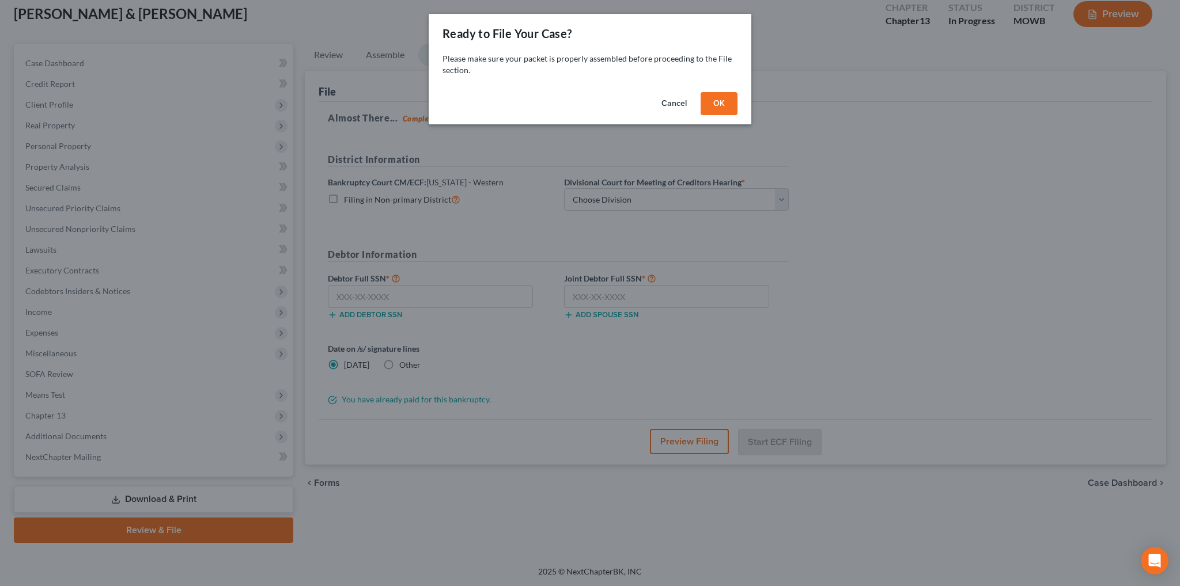
click at [714, 97] on button "OK" at bounding box center [719, 103] width 37 height 23
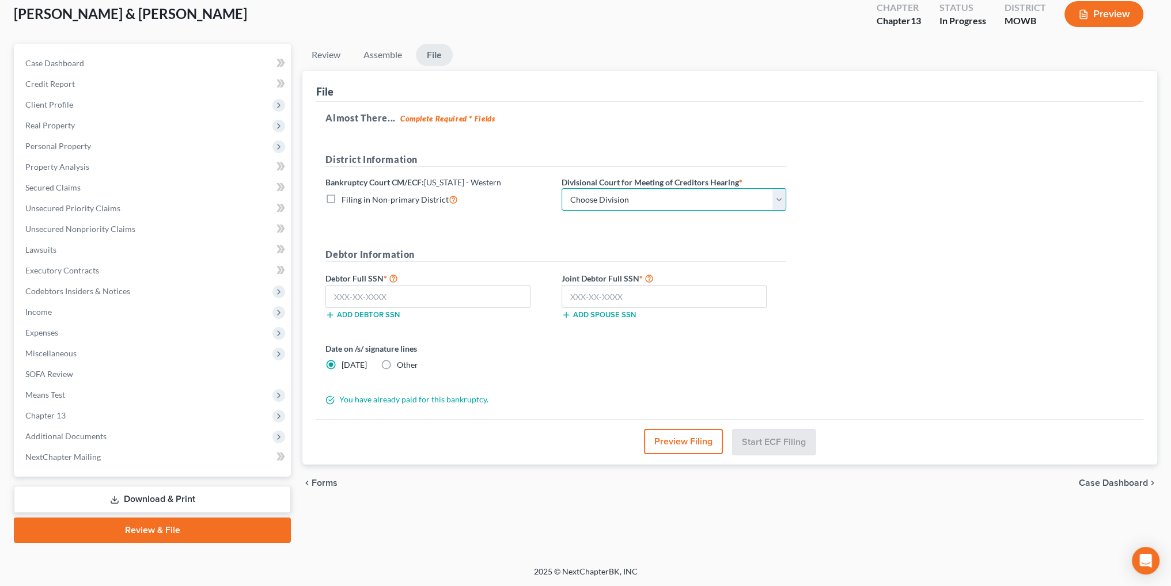
click at [620, 205] on select "Choose Division Central Southern Southwestern St. [PERSON_NAME]" at bounding box center [674, 199] width 225 height 23
select select "4"
click at [562, 188] on select "Choose Division Central Southern Southwestern St. [PERSON_NAME]" at bounding box center [674, 199] width 225 height 23
click at [465, 289] on input "text" at bounding box center [428, 296] width 205 height 23
type input "493-98-8193"
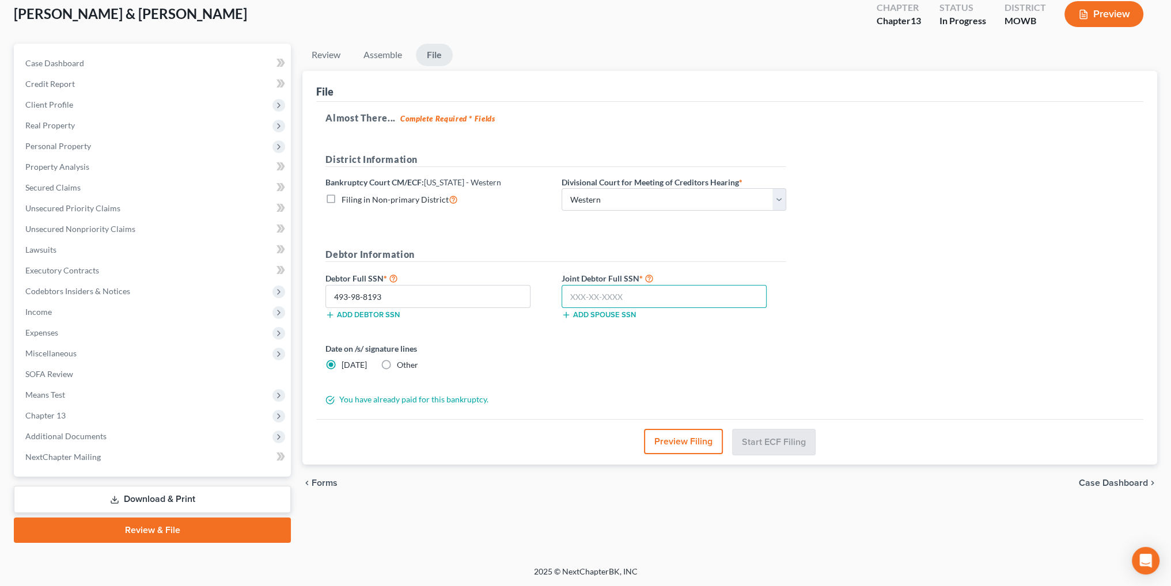
click at [580, 287] on input "text" at bounding box center [664, 296] width 205 height 23
type input "493-92-9658"
click at [686, 441] on button "Preview Filing" at bounding box center [684, 441] width 79 height 25
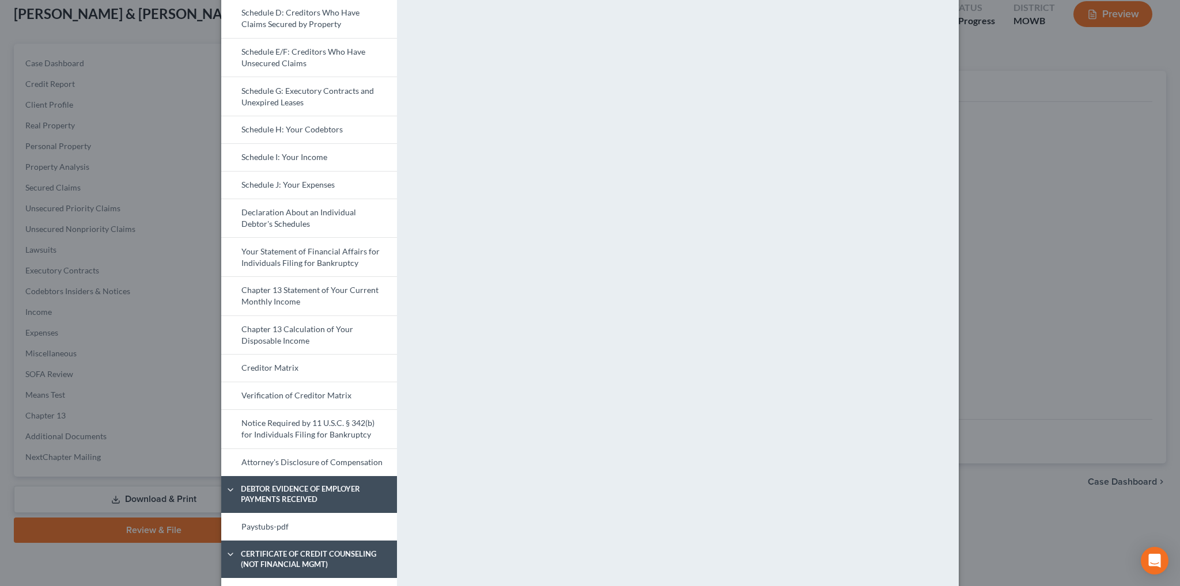
scroll to position [230, 0]
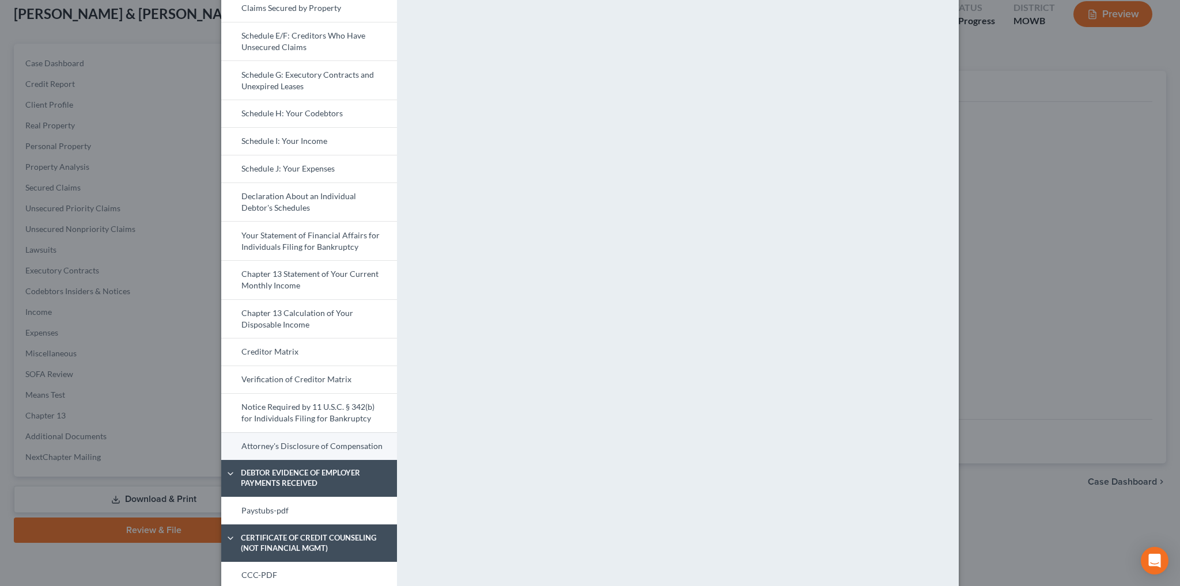
click at [326, 443] on link "Attorney's Disclosure of Compensation" at bounding box center [309, 447] width 176 height 28
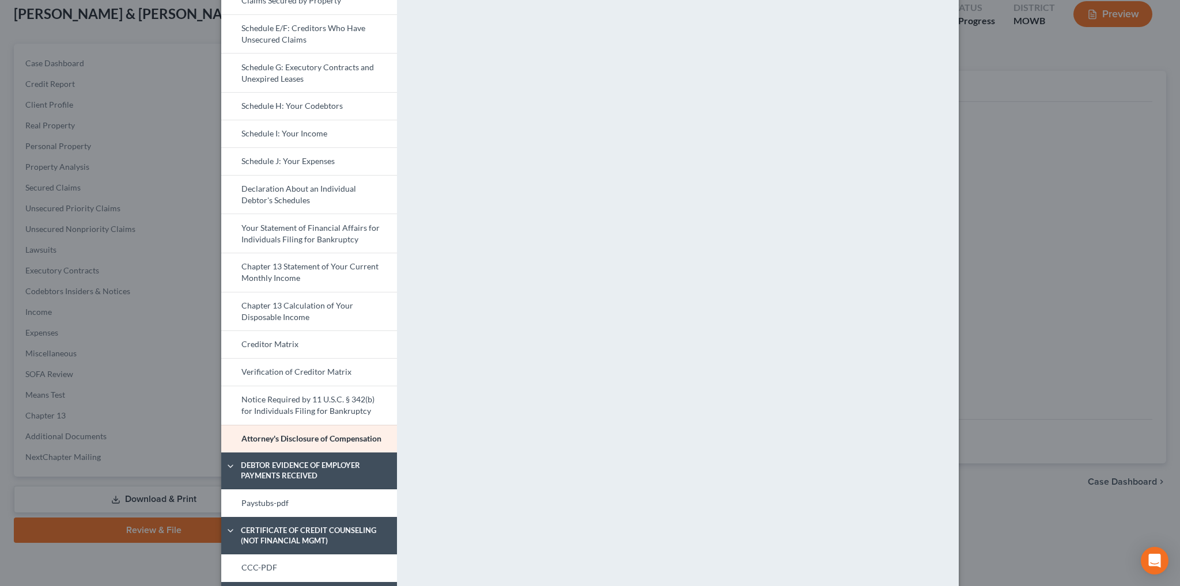
scroll to position [288, 0]
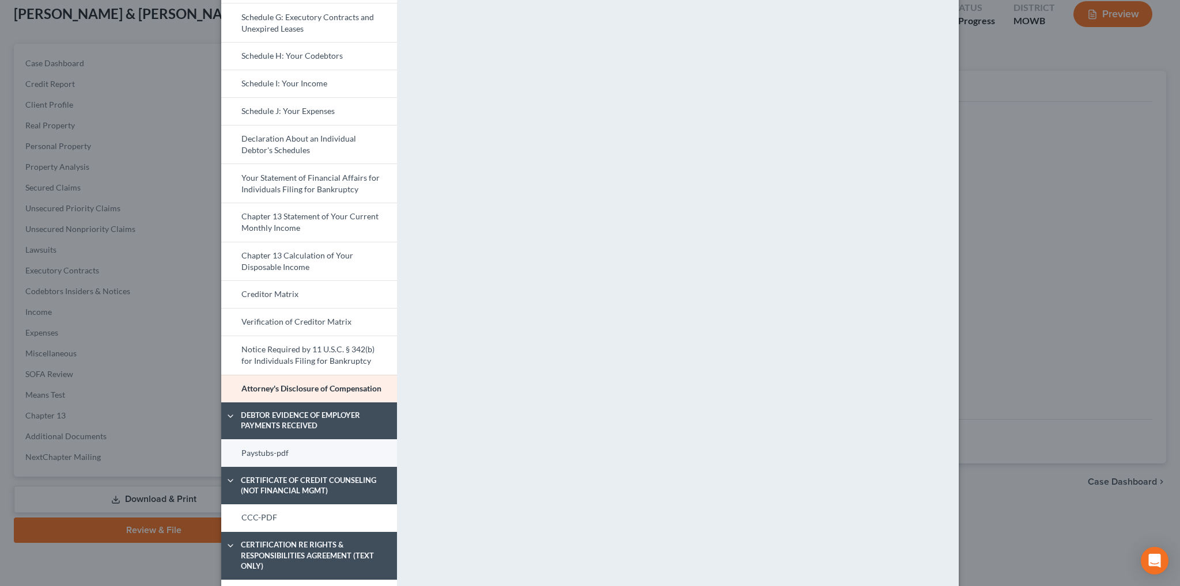
click at [292, 452] on link "Paystubs-pdf" at bounding box center [309, 454] width 176 height 28
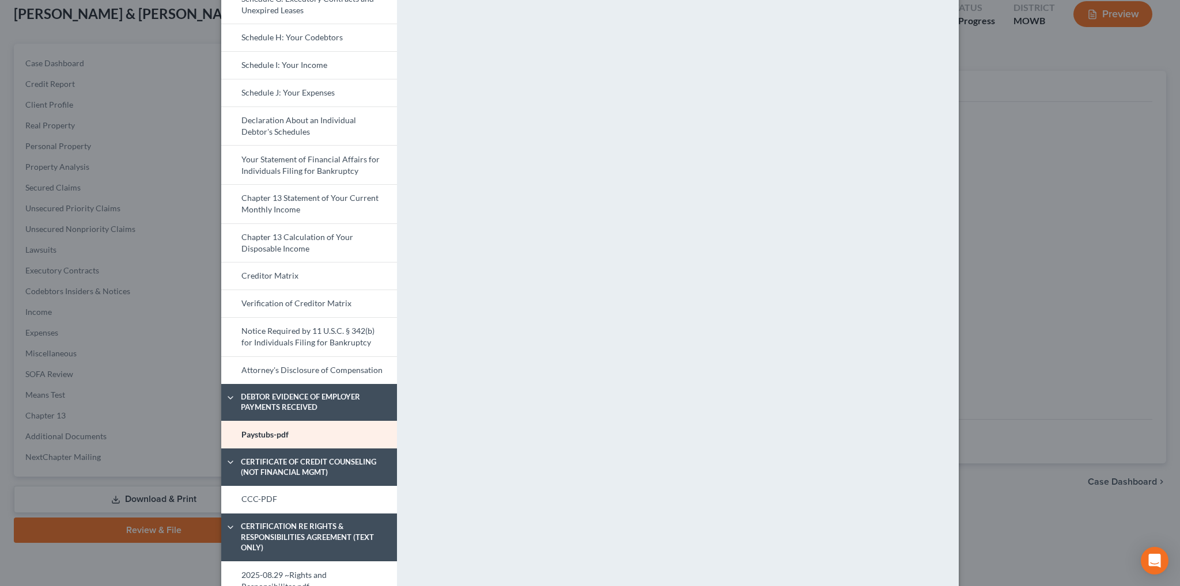
scroll to position [346, 0]
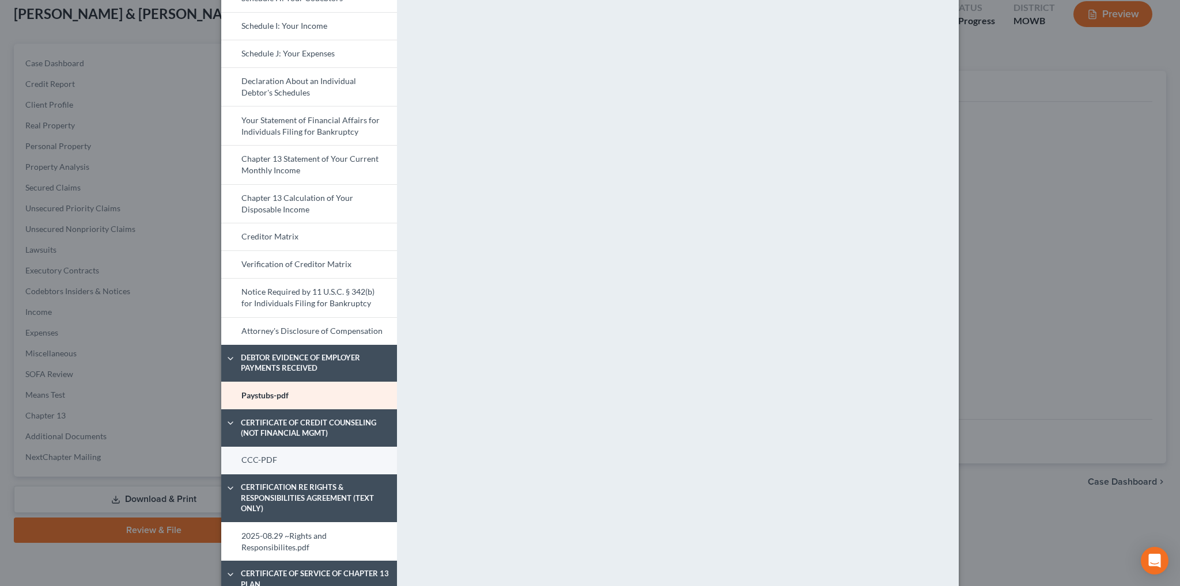
click at [275, 459] on link "CCC-PDF" at bounding box center [309, 461] width 176 height 28
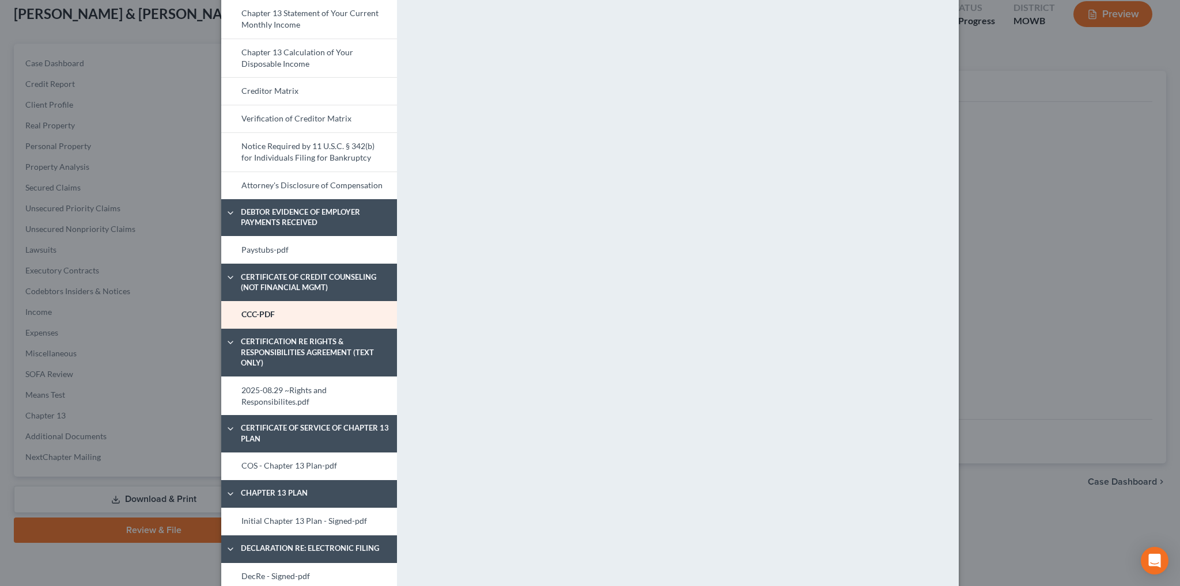
scroll to position [518, 0]
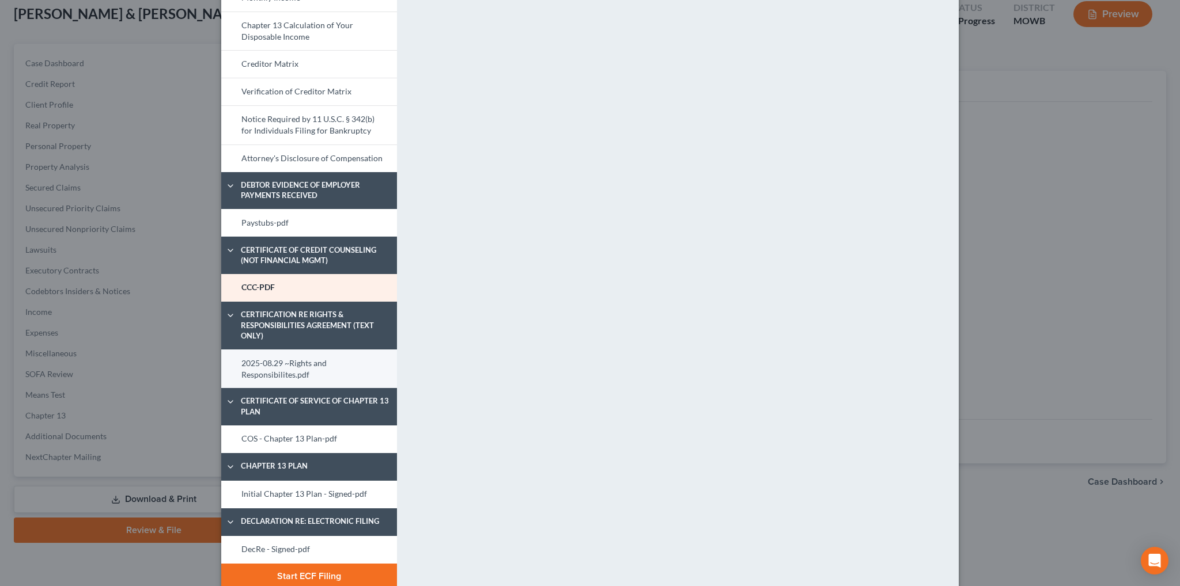
click at [279, 361] on link "2025-08.29 ~Rights and Responsibilites.pdf" at bounding box center [309, 369] width 176 height 39
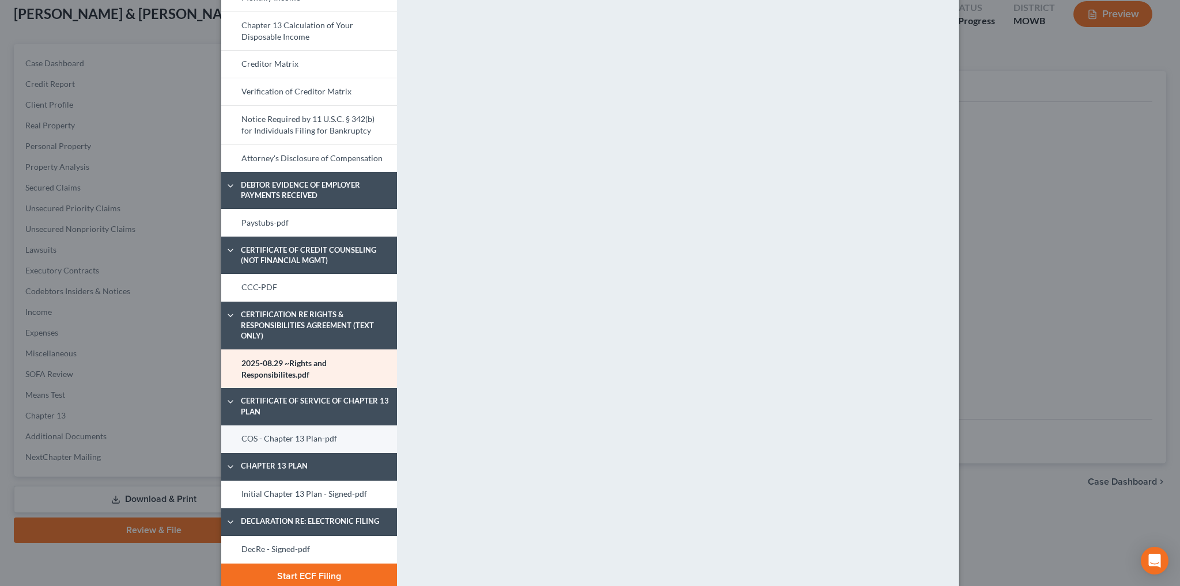
click at [316, 434] on link "COS - Chapter 13 Plan-pdf" at bounding box center [309, 440] width 176 height 28
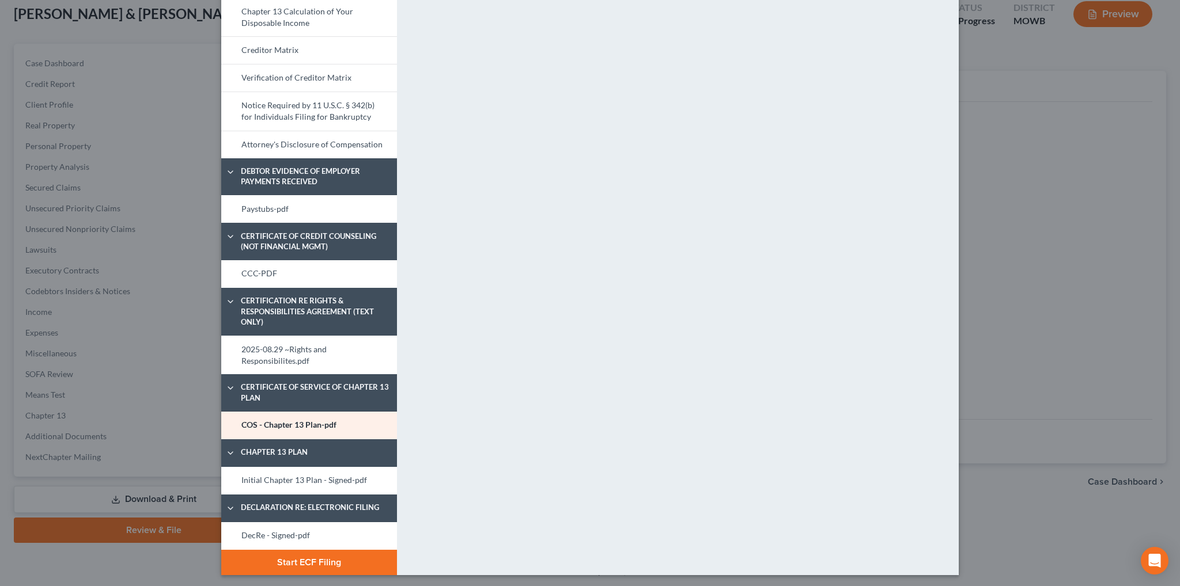
scroll to position [533, 0]
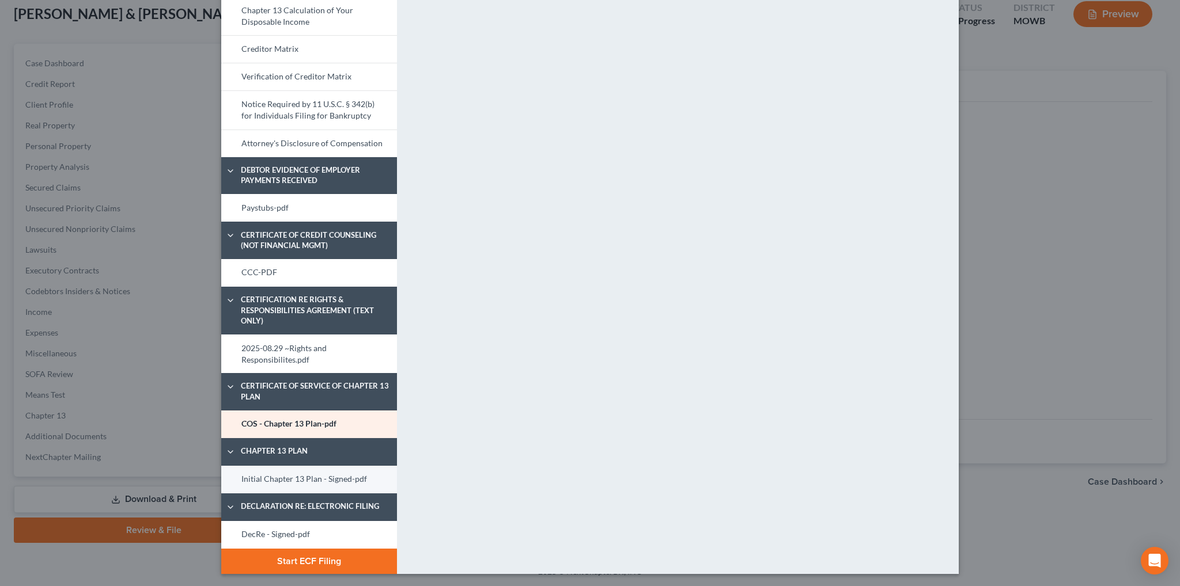
click at [323, 476] on link "Initial Chapter 13 Plan - Signed-pdf" at bounding box center [309, 480] width 176 height 28
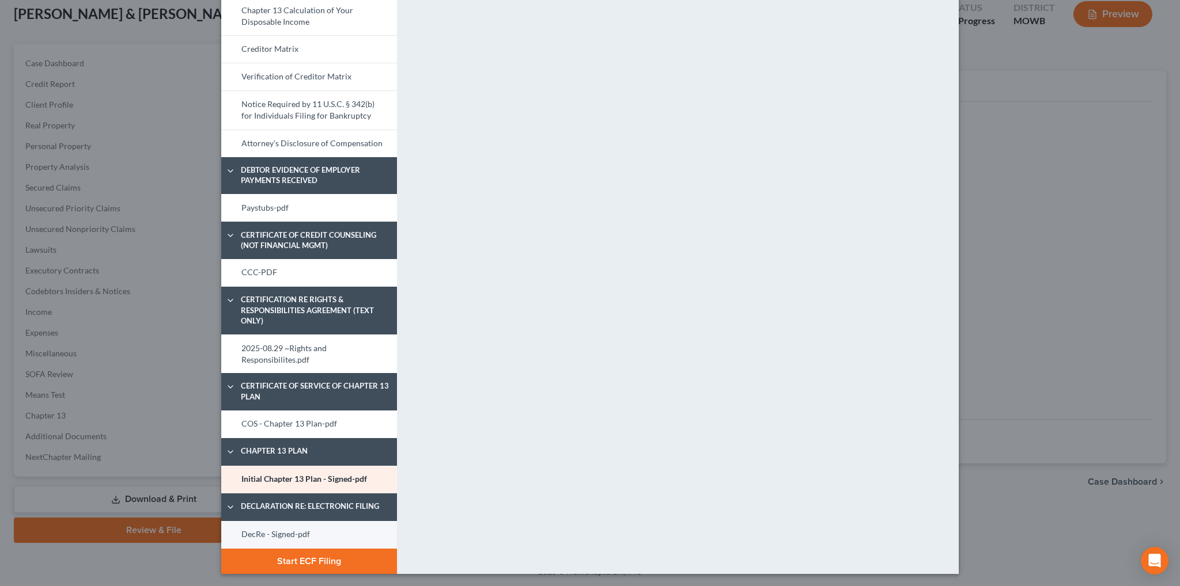
click at [288, 525] on link "DecRe - Signed-pdf" at bounding box center [309, 535] width 176 height 28
click at [301, 557] on button "Start ECF Filing" at bounding box center [309, 561] width 176 height 25
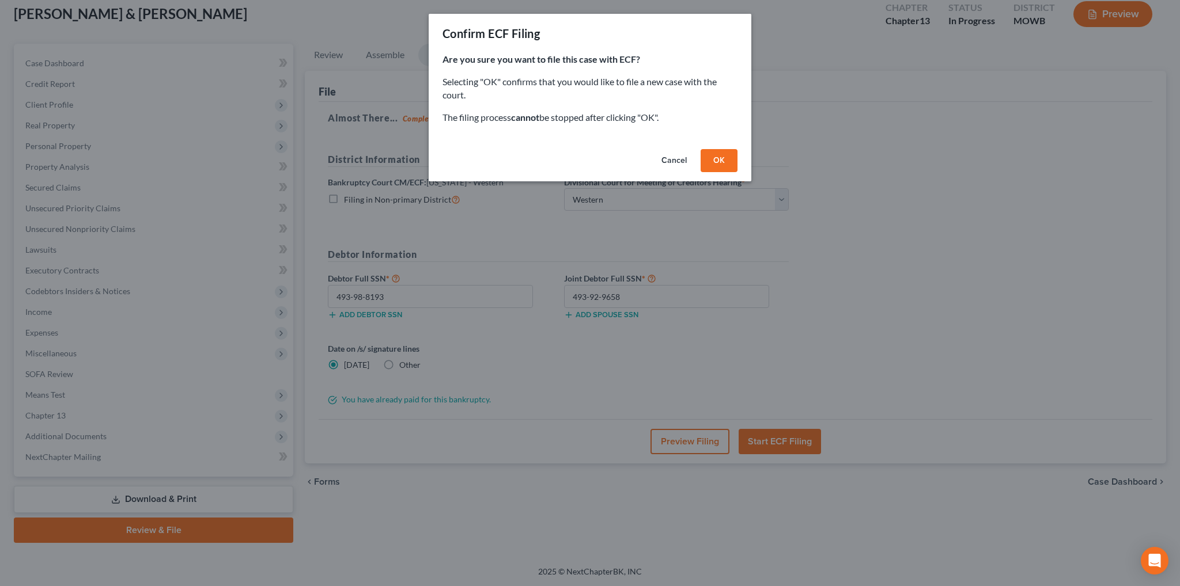
click at [718, 159] on button "OK" at bounding box center [719, 160] width 37 height 23
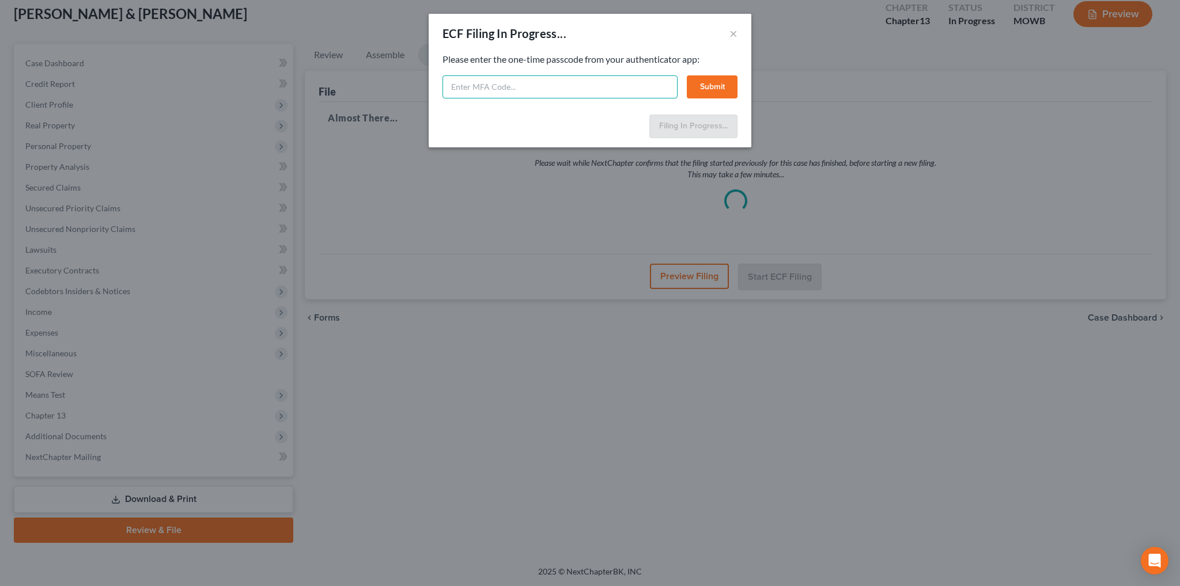
click at [574, 84] on input "text" at bounding box center [559, 86] width 235 height 23
type input "503335"
click at [742, 79] on div "Feel free to download your entire bankruptcy packet here: Please enter the one-…" at bounding box center [590, 81] width 323 height 57
click at [718, 86] on button "Submit" at bounding box center [712, 86] width 51 height 23
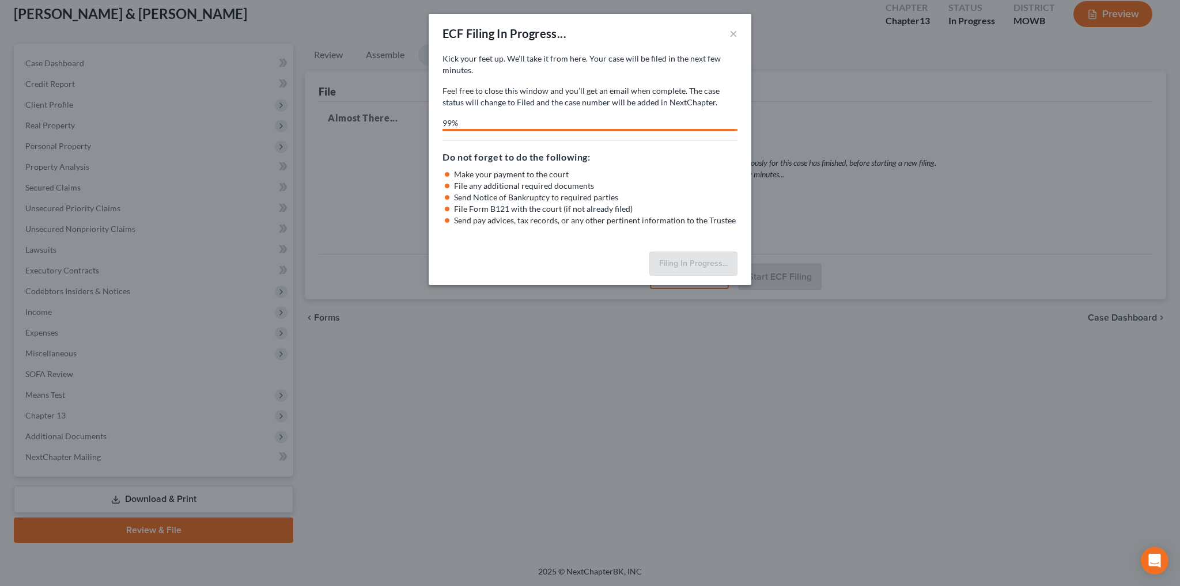
select select "4"
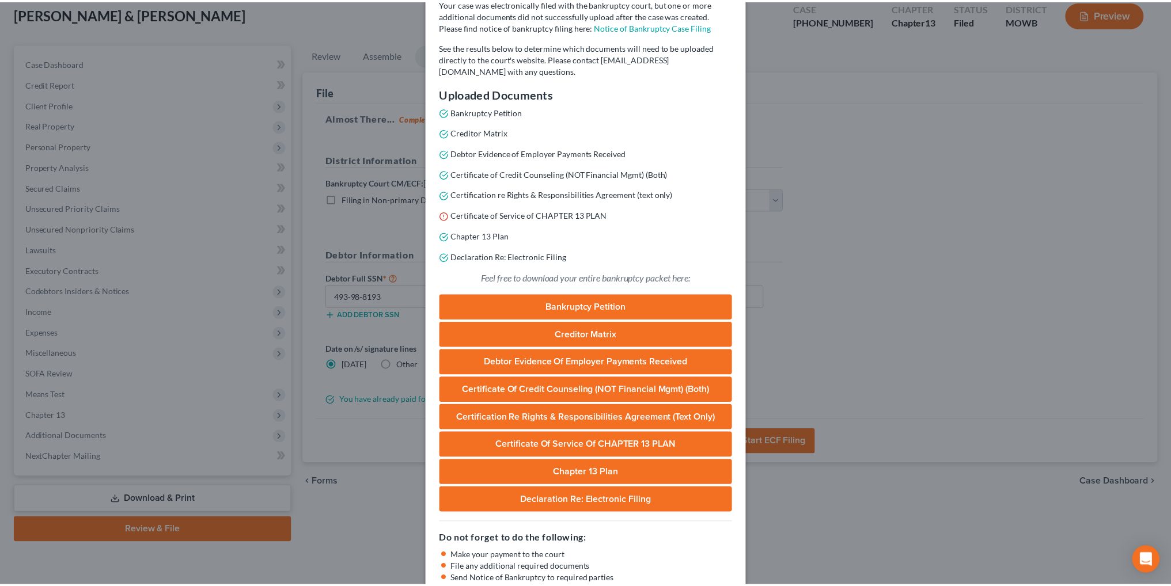
scroll to position [171, 0]
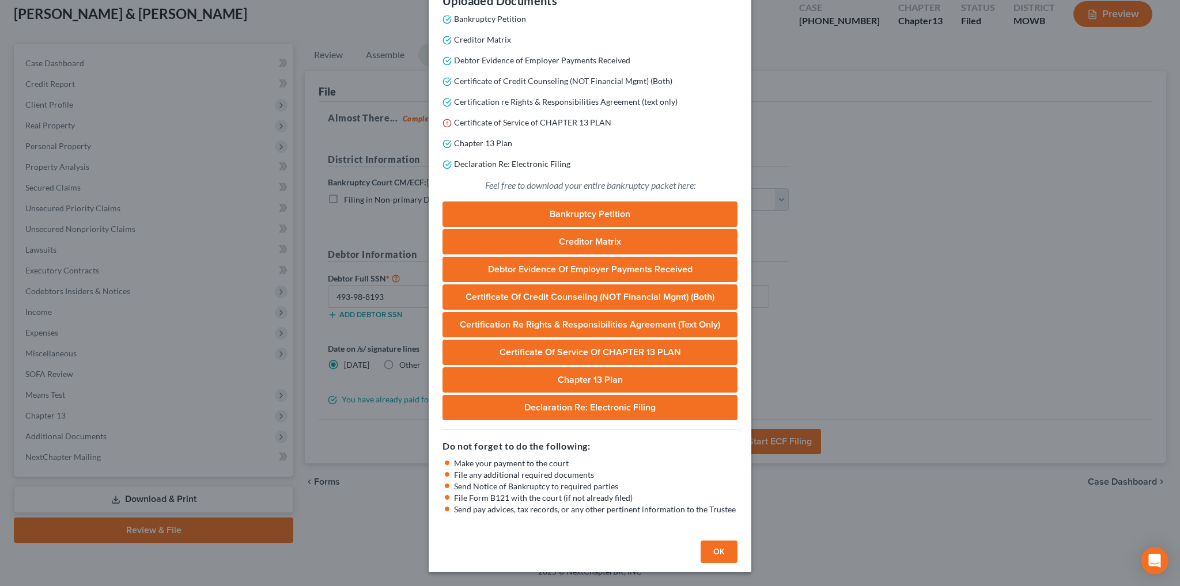
click at [710, 557] on button "OK" at bounding box center [719, 552] width 37 height 23
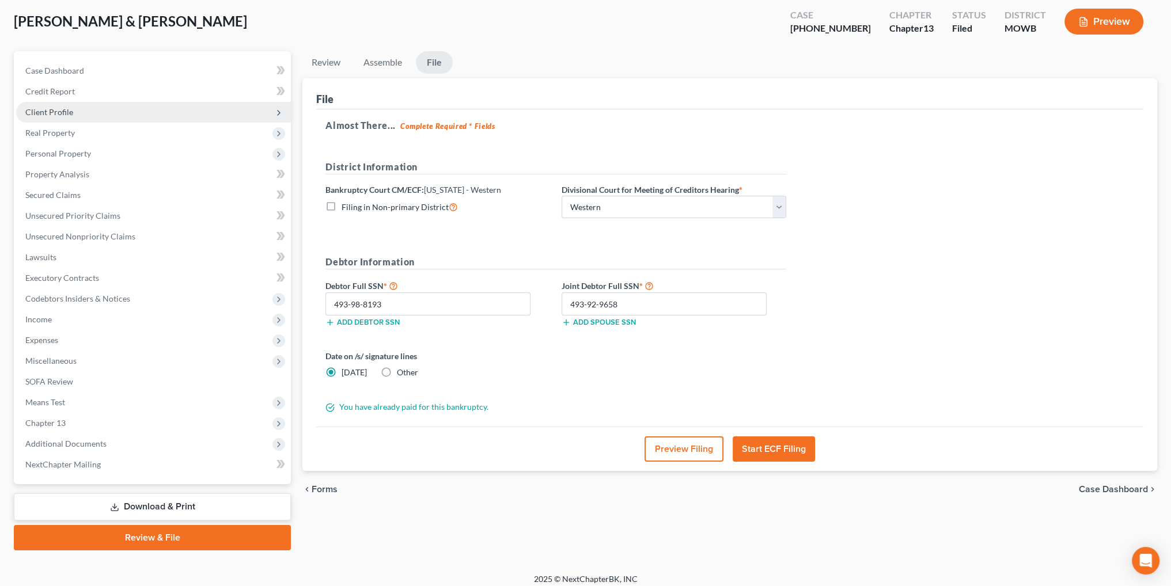
scroll to position [0, 0]
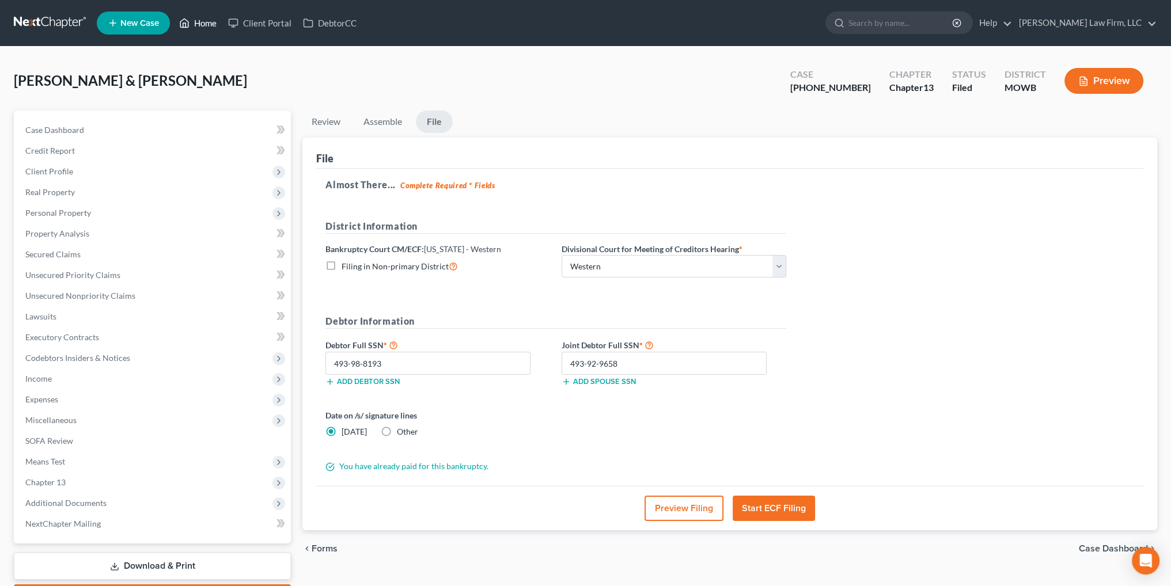
click at [191, 27] on link "Home" at bounding box center [197, 23] width 49 height 21
